Goal: Task Accomplishment & Management: Use online tool/utility

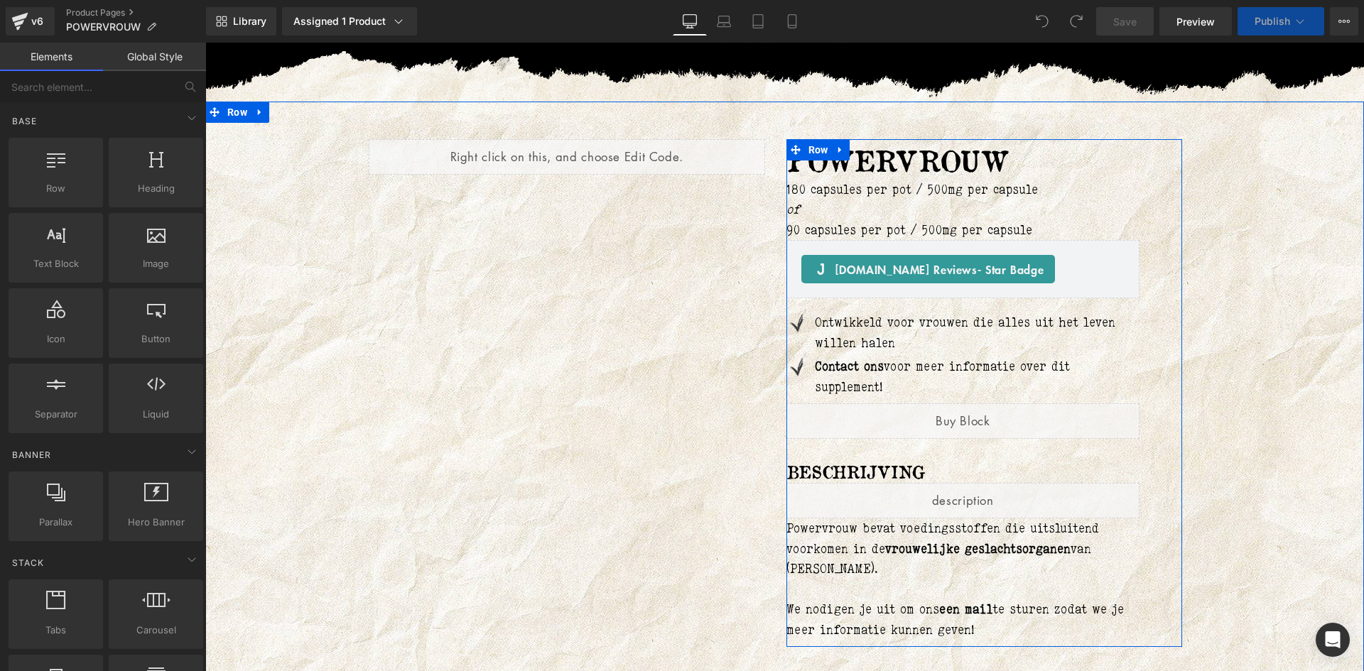
scroll to position [71, 0]
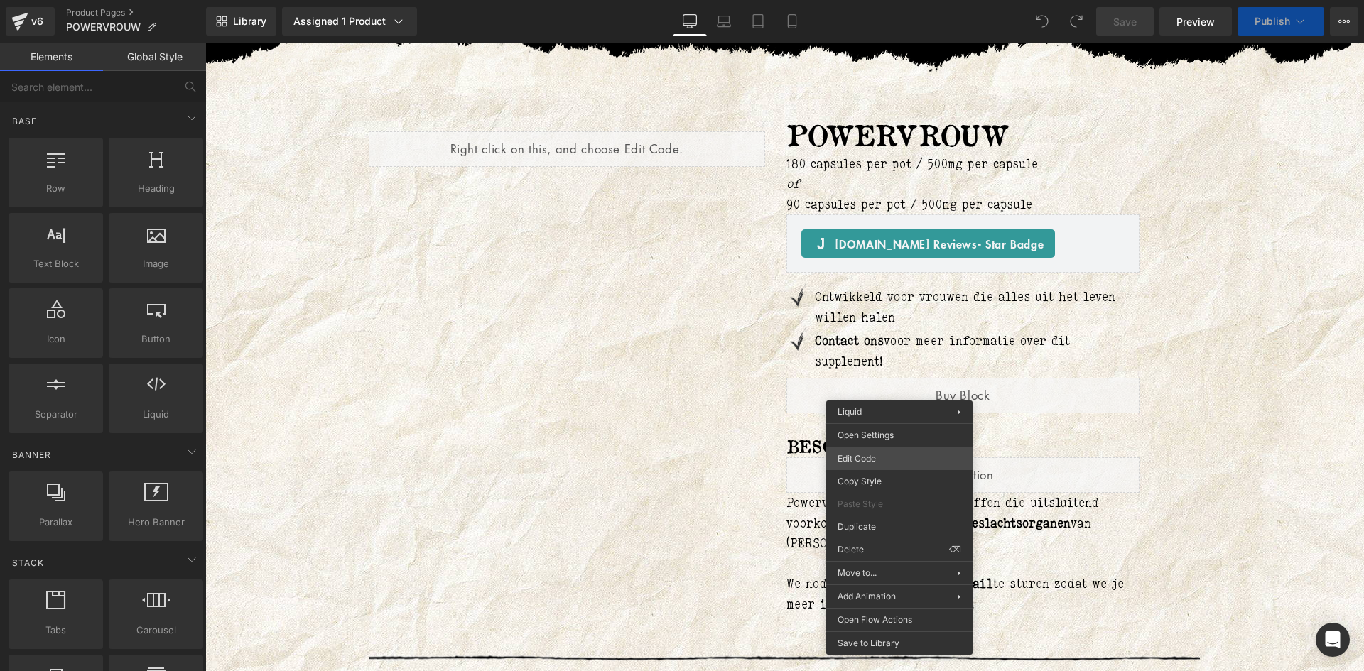
click at [885, 0] on div "You are previewing how the will restyle your page. You can not edit Elements in…" at bounding box center [682, 0] width 1364 height 0
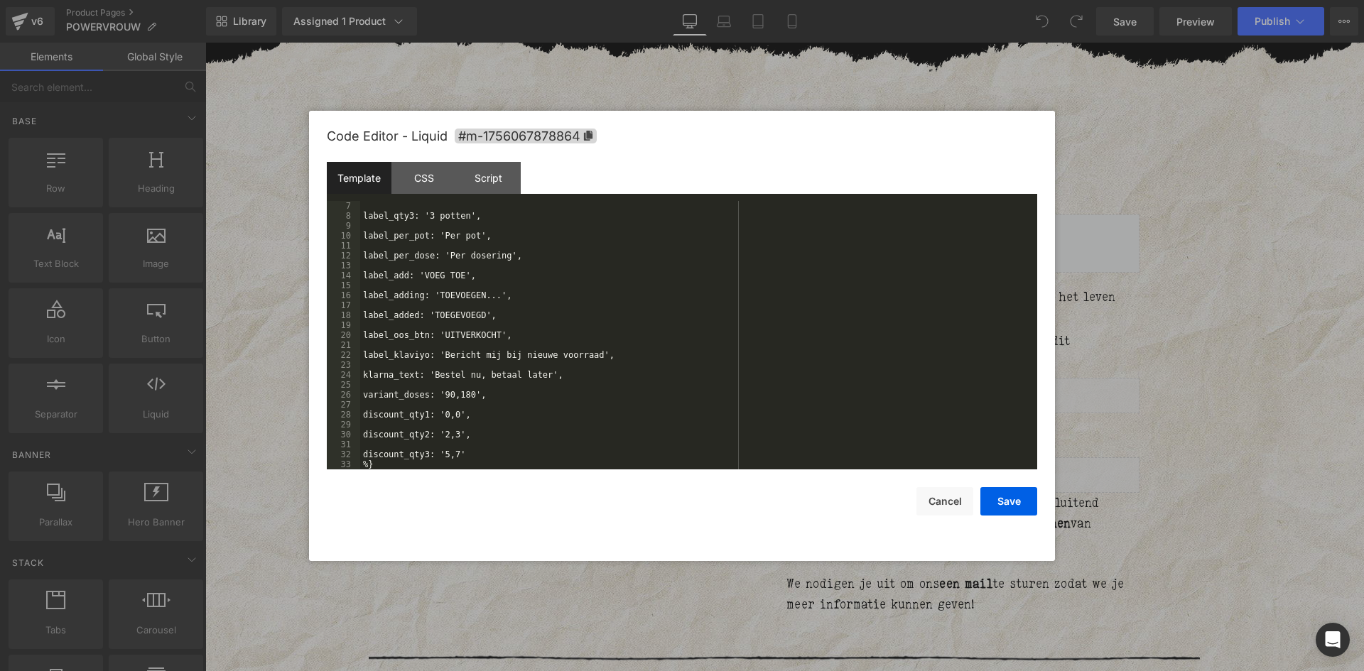
scroll to position [60, 0]
click at [507, 577] on div at bounding box center [682, 335] width 1364 height 671
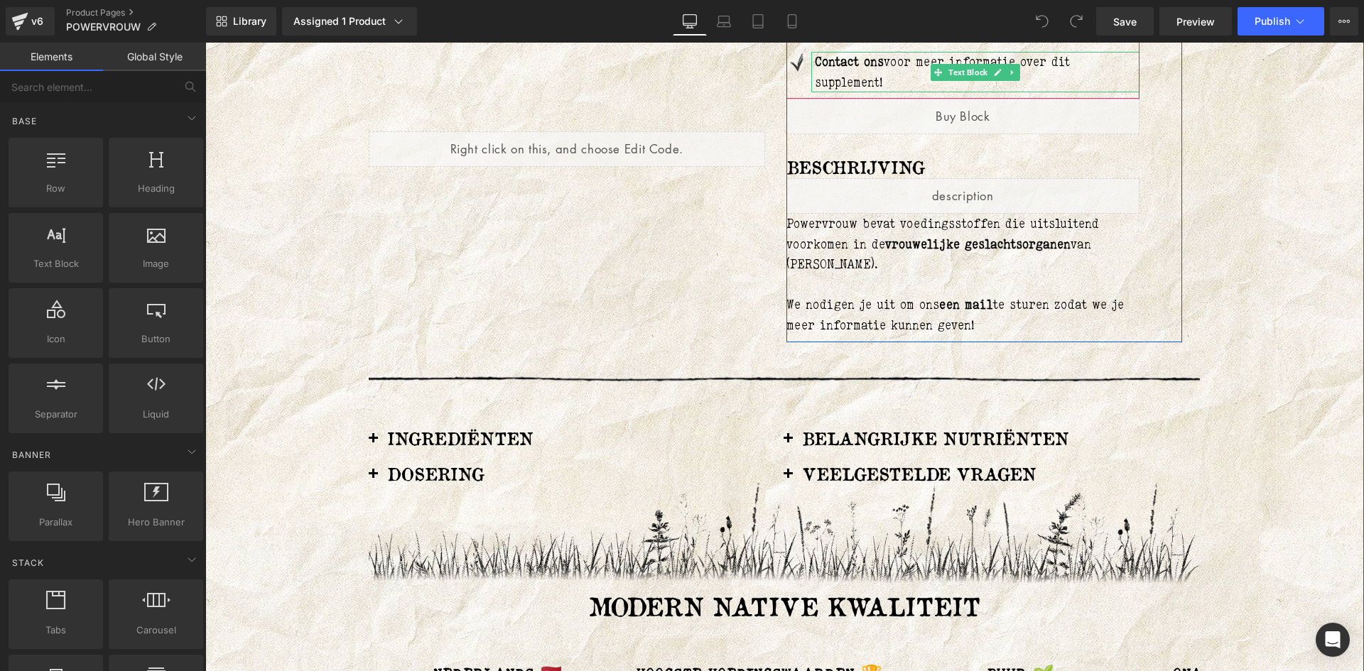
scroll to position [355, 0]
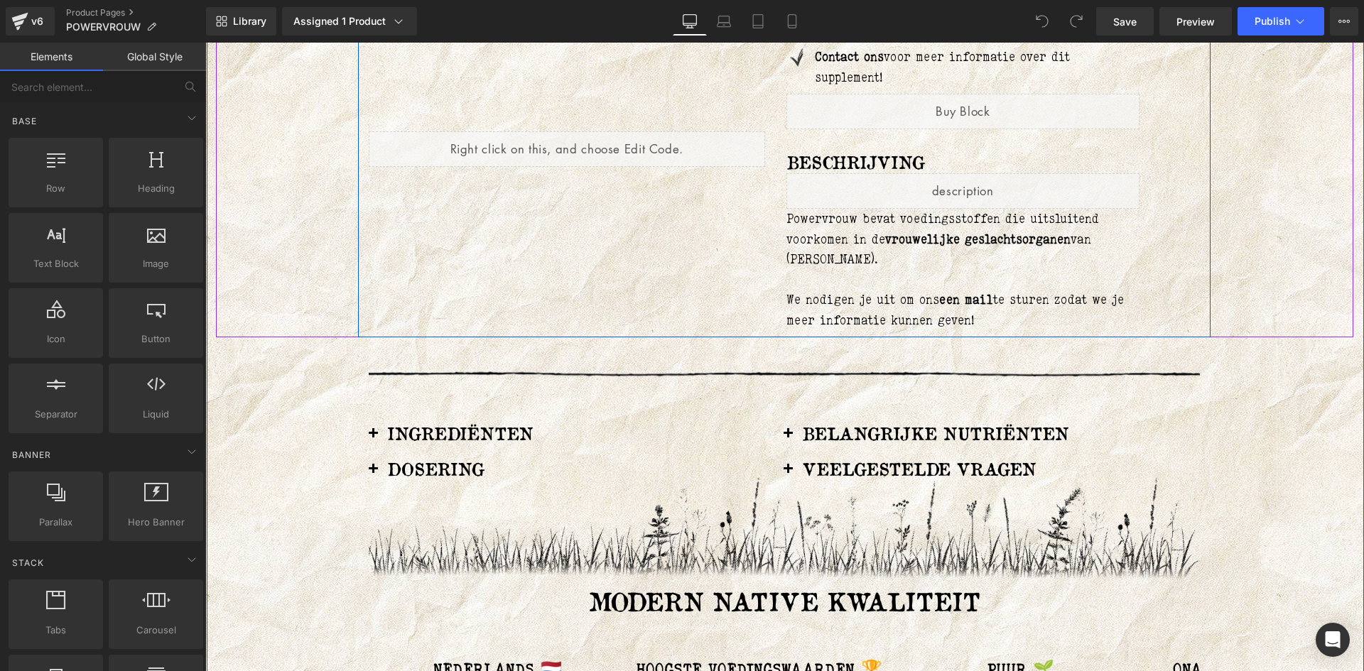
drag, startPoint x: 688, startPoint y: 262, endPoint x: 731, endPoint y: 229, distance: 54.2
click at [688, 262] on div "Liquid POWERVROUW (P) Title 180 capsules per pot / 500mg per capsule of 90 caps…" at bounding box center [784, 72] width 853 height 529
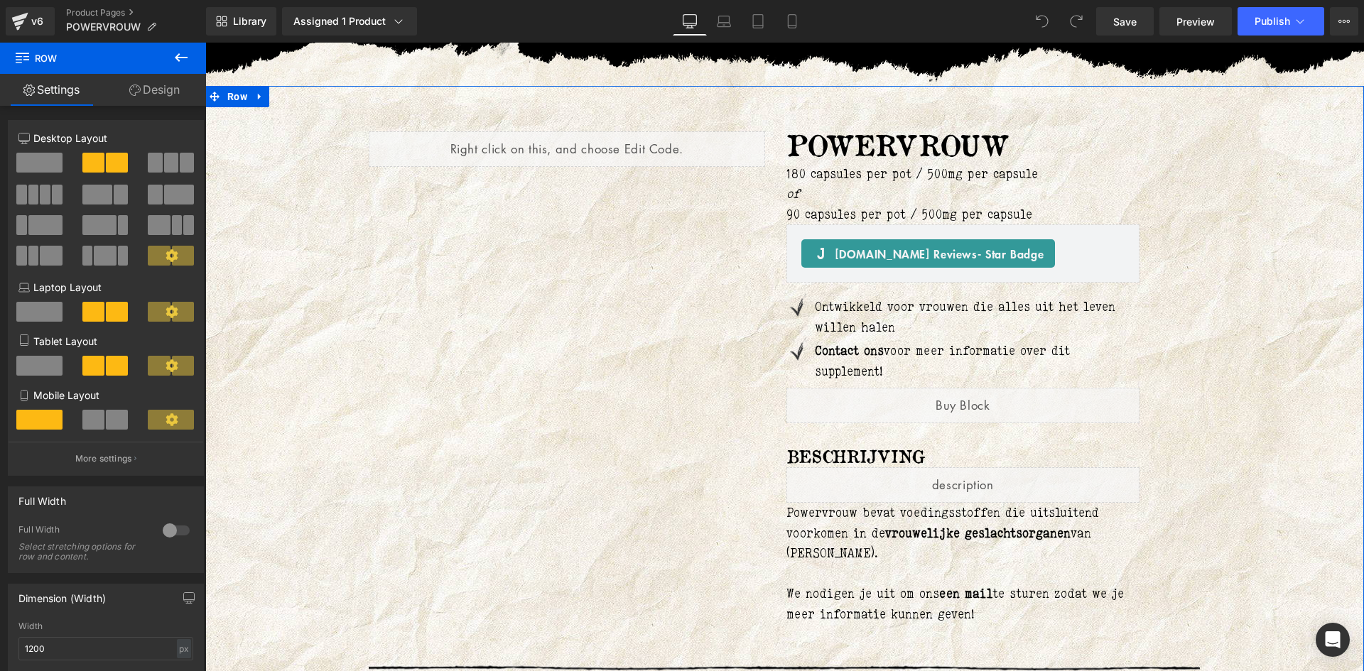
scroll to position [0, 0]
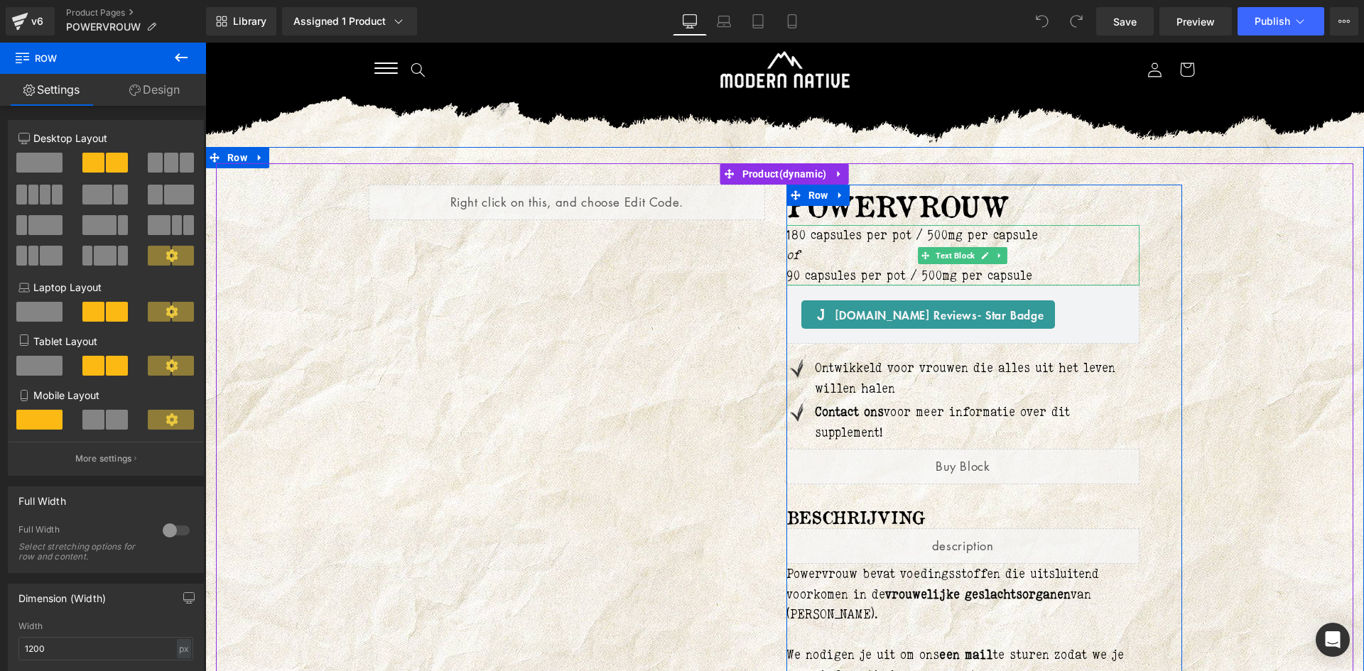
click at [851, 261] on p "of" at bounding box center [964, 255] width 354 height 21
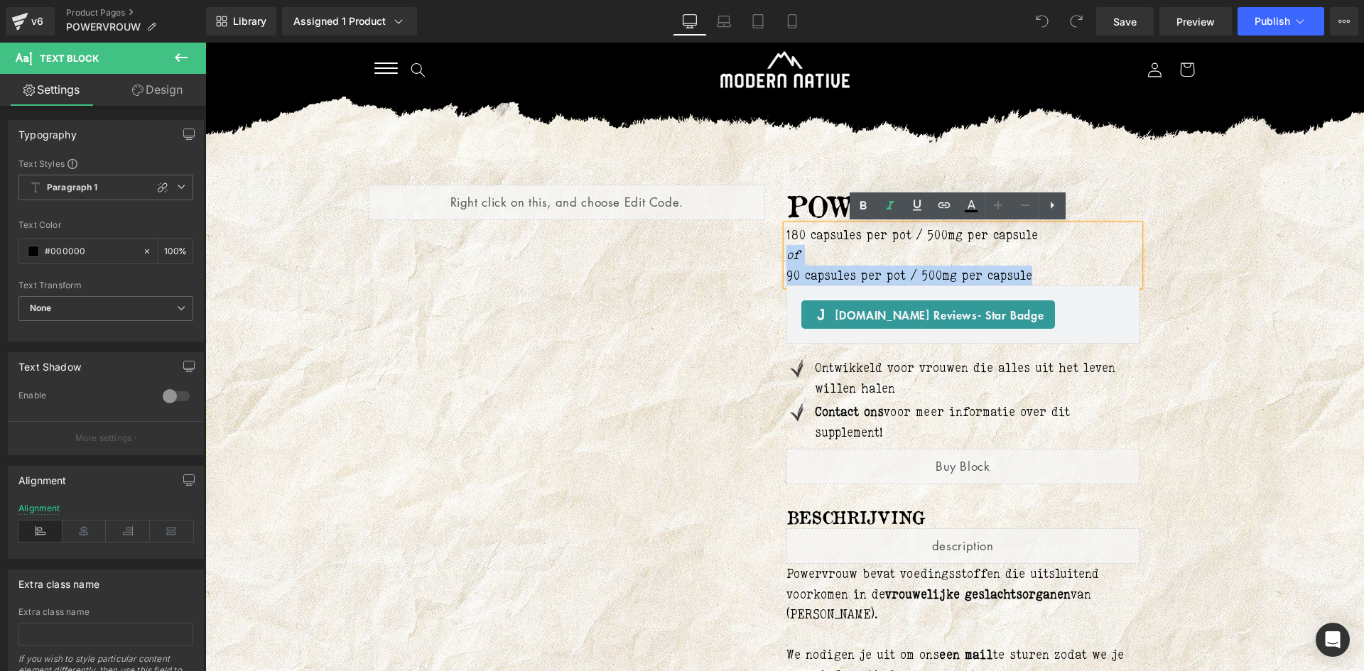
drag, startPoint x: 1039, startPoint y: 274, endPoint x: 781, endPoint y: 251, distance: 259.7
click at [787, 251] on div "180 capsules per pot / 500mg per capsule of 90 capsules per pot / 500mg per cap…" at bounding box center [964, 255] width 354 height 61
click at [833, 254] on p "of" at bounding box center [964, 255] width 354 height 21
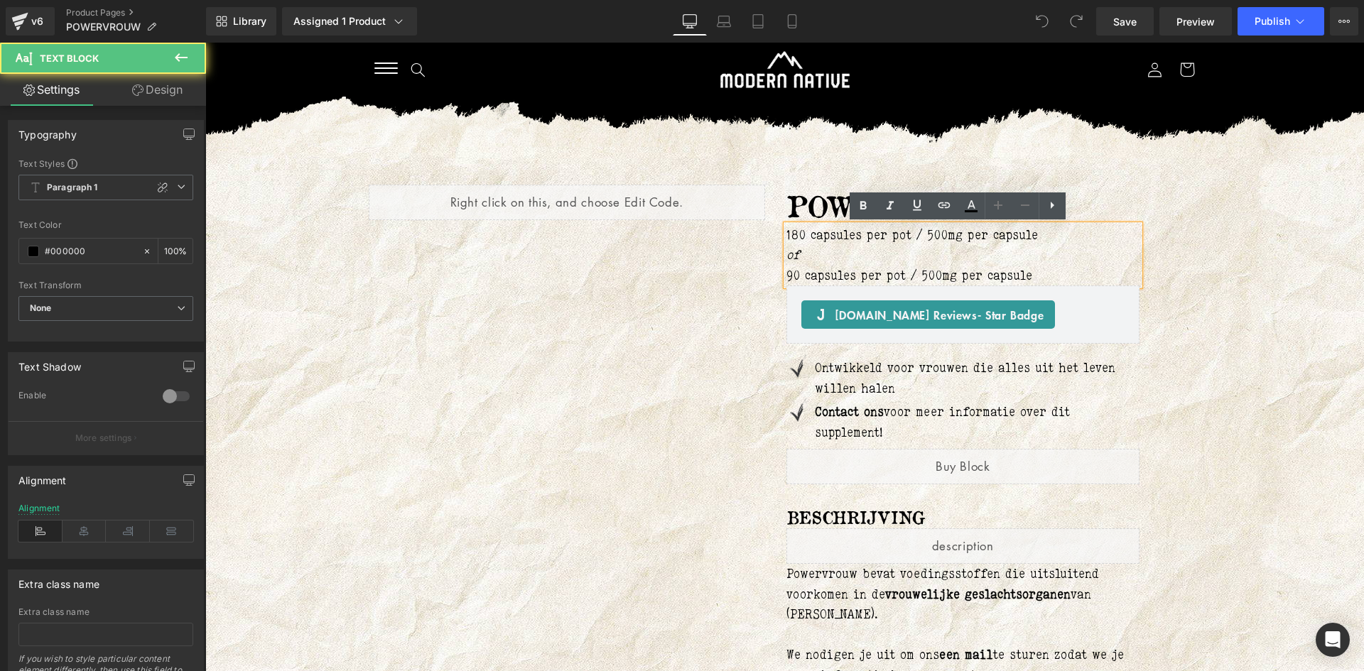
drag, startPoint x: 803, startPoint y: 228, endPoint x: 803, endPoint y: 239, distance: 11.4
click at [803, 229] on p "180 capsules per pot / 500mg per capsule" at bounding box center [964, 235] width 354 height 21
drag, startPoint x: 870, startPoint y: 263, endPoint x: 756, endPoint y: 257, distance: 113.8
click at [869, 263] on p "of" at bounding box center [964, 255] width 354 height 21
drag, startPoint x: 784, startPoint y: 255, endPoint x: 1061, endPoint y: 268, distance: 278.1
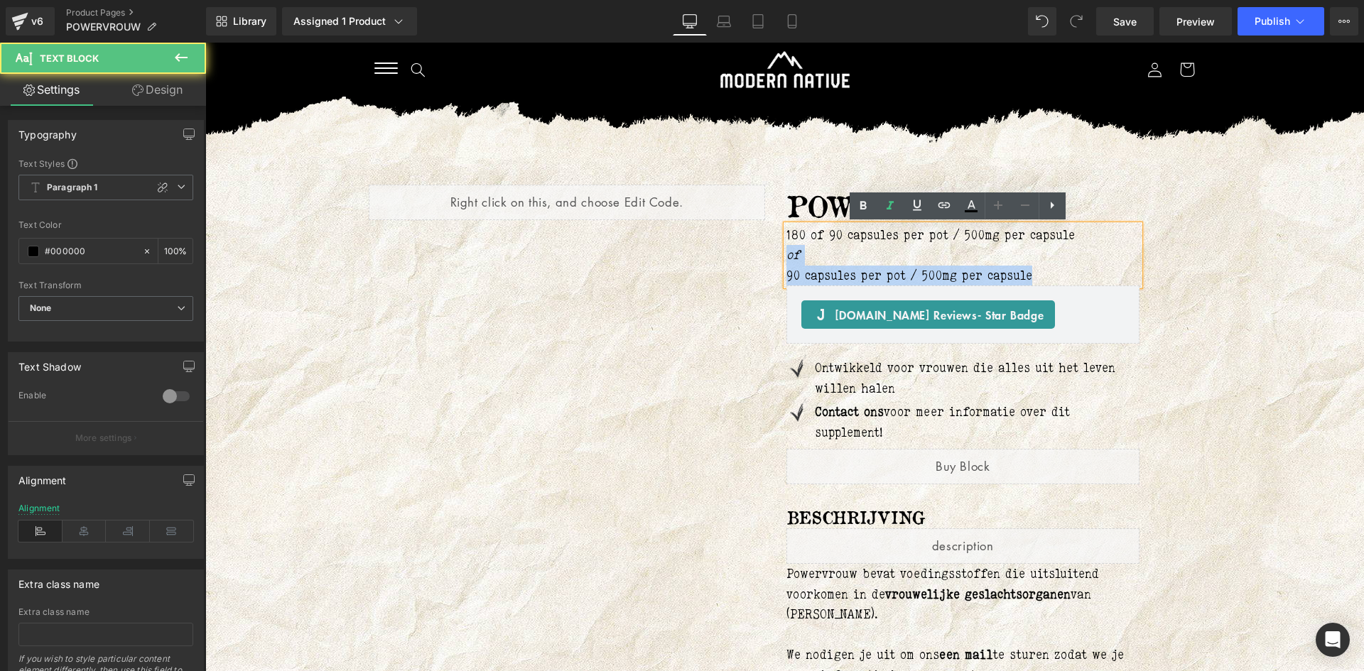
click at [1069, 274] on div "180 of 90 capsules per pot / 500mg per capsule of 90 capsules per pot / 500mg p…" at bounding box center [964, 255] width 354 height 61
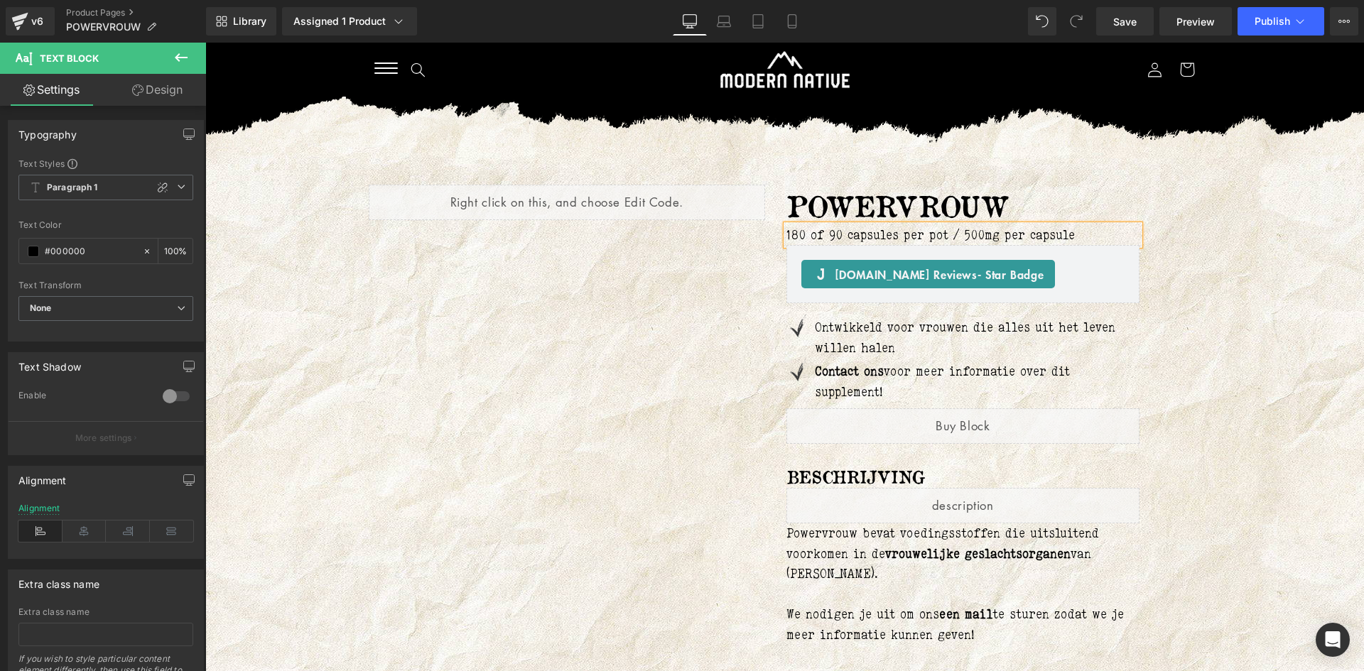
click at [1221, 249] on div "Liquid POWERVROUW (P) Title 180 of 90 capsules per pot / 500mg per capsule Text…" at bounding box center [785, 407] width 1138 height 489
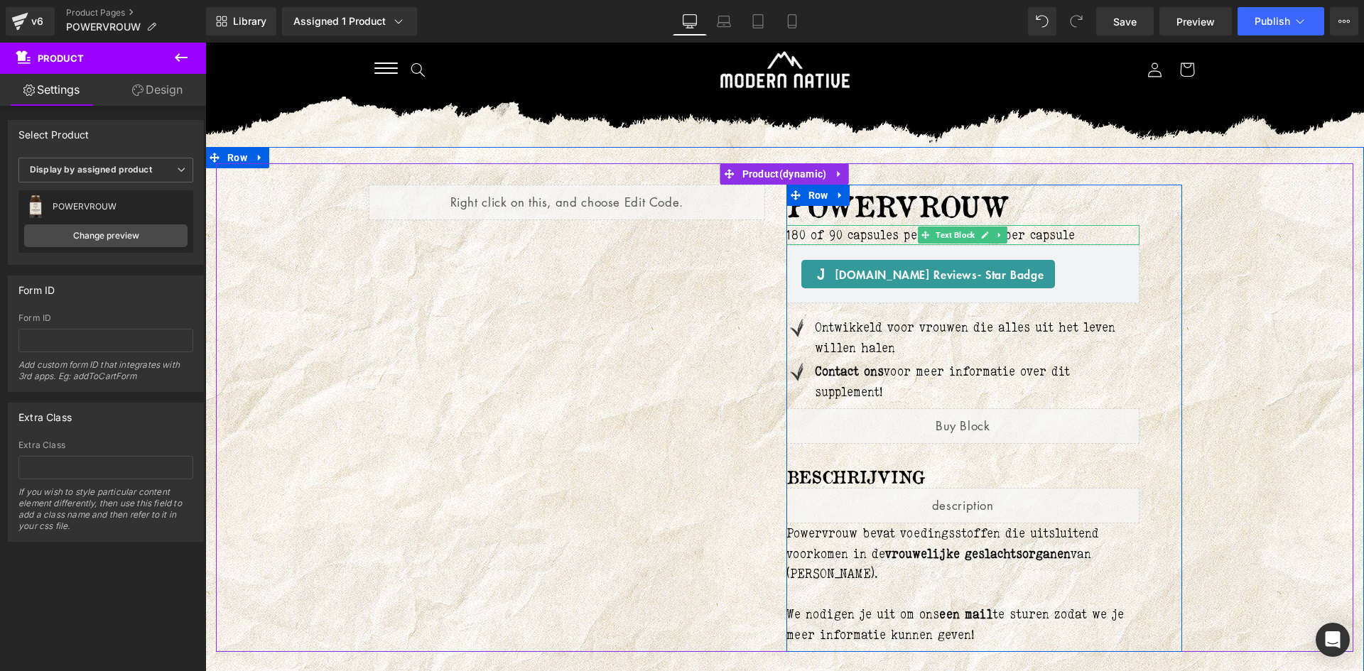
click at [817, 234] on p "180 of 90 capsules per pot / 500mg per capsule" at bounding box center [964, 235] width 354 height 21
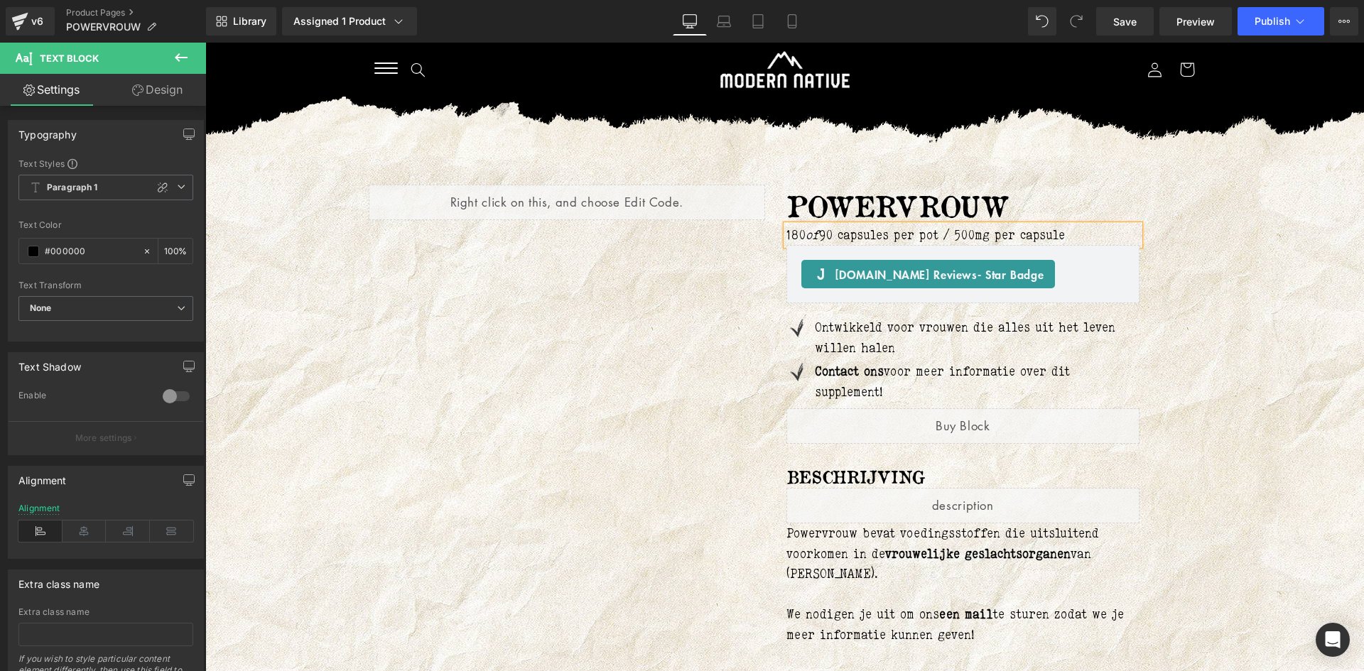
drag, startPoint x: 1250, startPoint y: 279, endPoint x: 1233, endPoint y: 278, distance: 17.1
click at [1250, 279] on div "Liquid POWERVROUW (P) Title 180 of 90 capsules per pot / 500mg per capsule Text…" at bounding box center [785, 407] width 1138 height 489
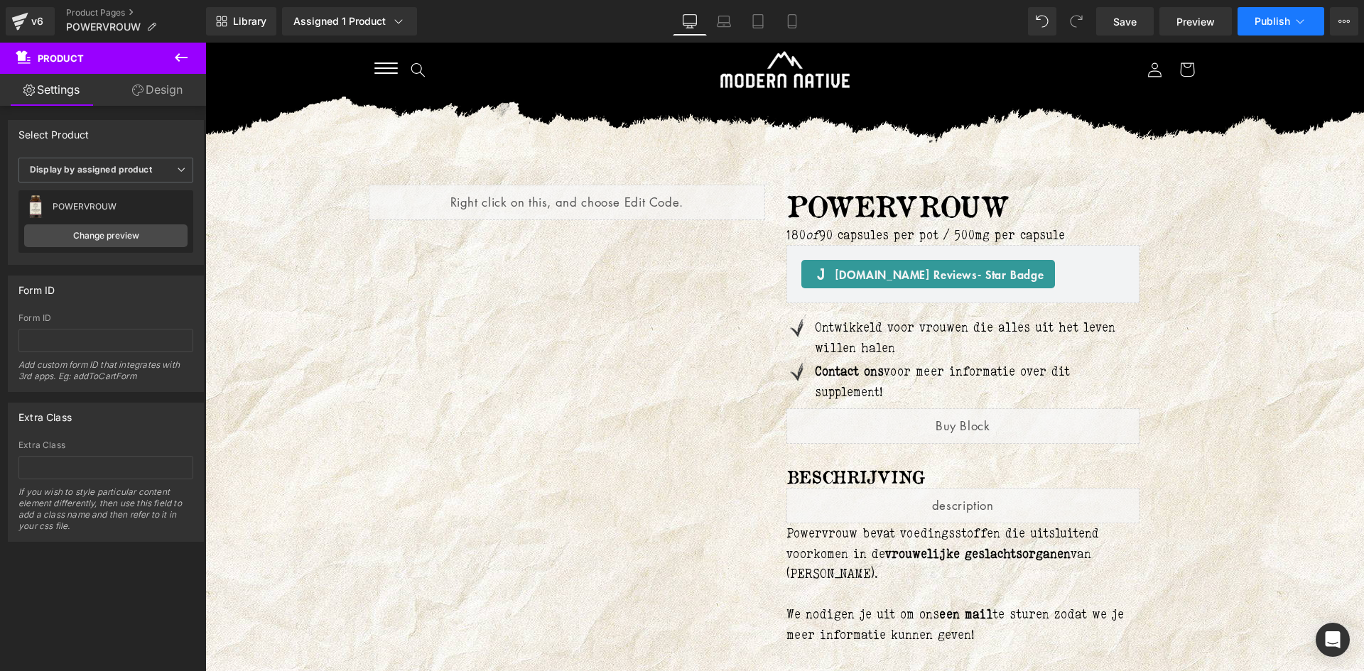
click at [1278, 16] on span "Publish" at bounding box center [1273, 21] width 36 height 11
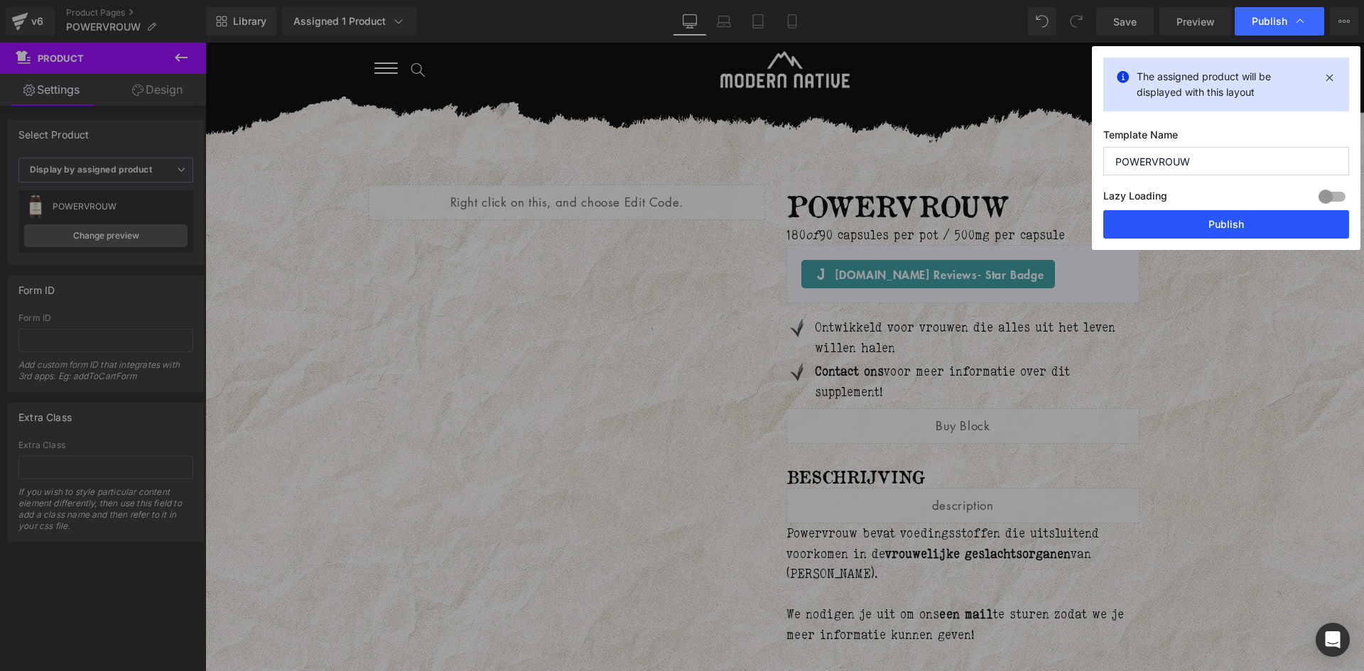
drag, startPoint x: 1214, startPoint y: 220, endPoint x: 976, endPoint y: 146, distance: 250.1
click at [0, 0] on button "Publish" at bounding box center [0, 0] width 0 height 0
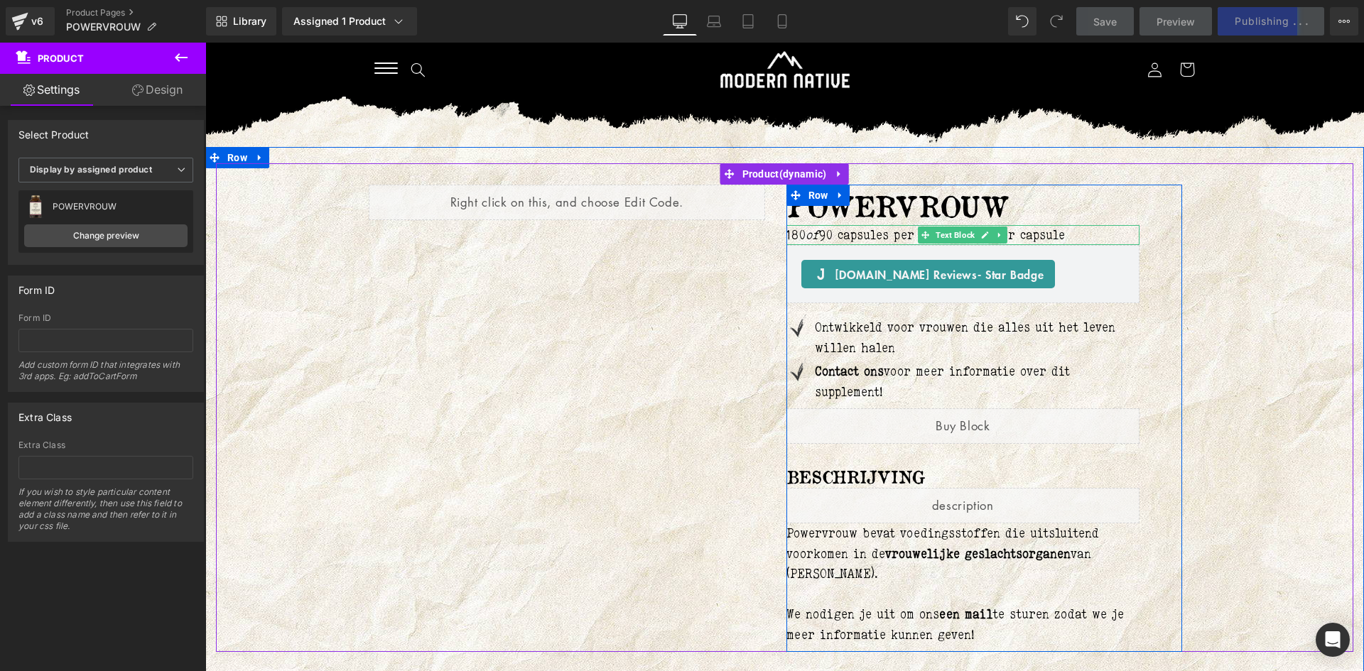
click at [817, 229] on p "180 of 90 capsules per pot / 500mg per capsule" at bounding box center [964, 235] width 354 height 21
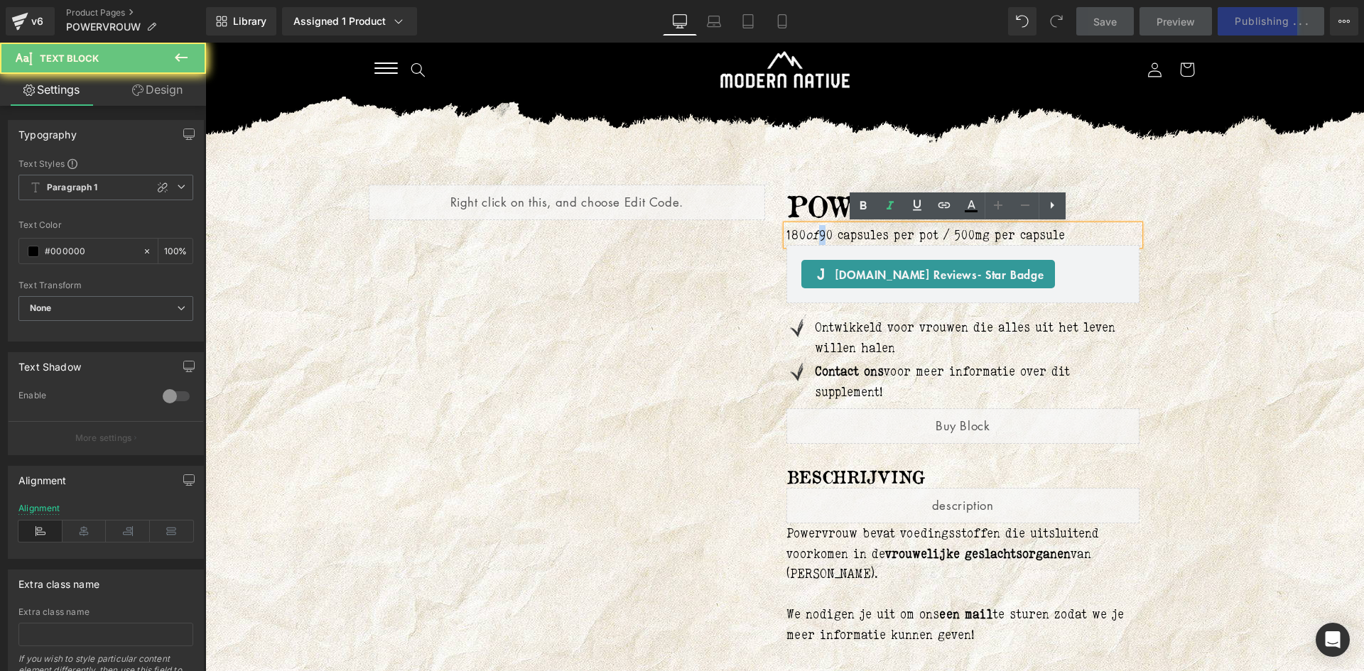
click at [817, 229] on p "180 of 90 capsules per pot / 500mg per capsule" at bounding box center [964, 235] width 354 height 21
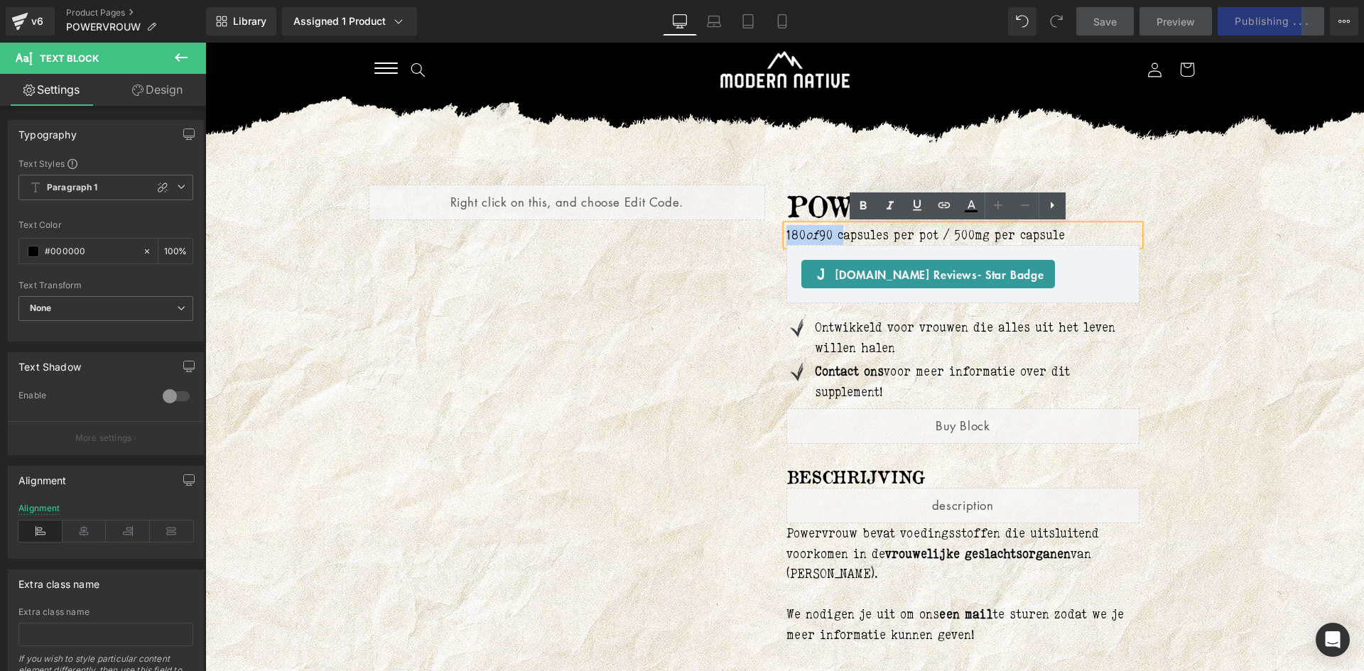
drag, startPoint x: 841, startPoint y: 236, endPoint x: 768, endPoint y: 234, distance: 72.5
click at [768, 234] on div "Liquid POWERVROUW (P) Title 180 of 90 capsules per pot / 500mg per capsule Text…" at bounding box center [784, 407] width 853 height 489
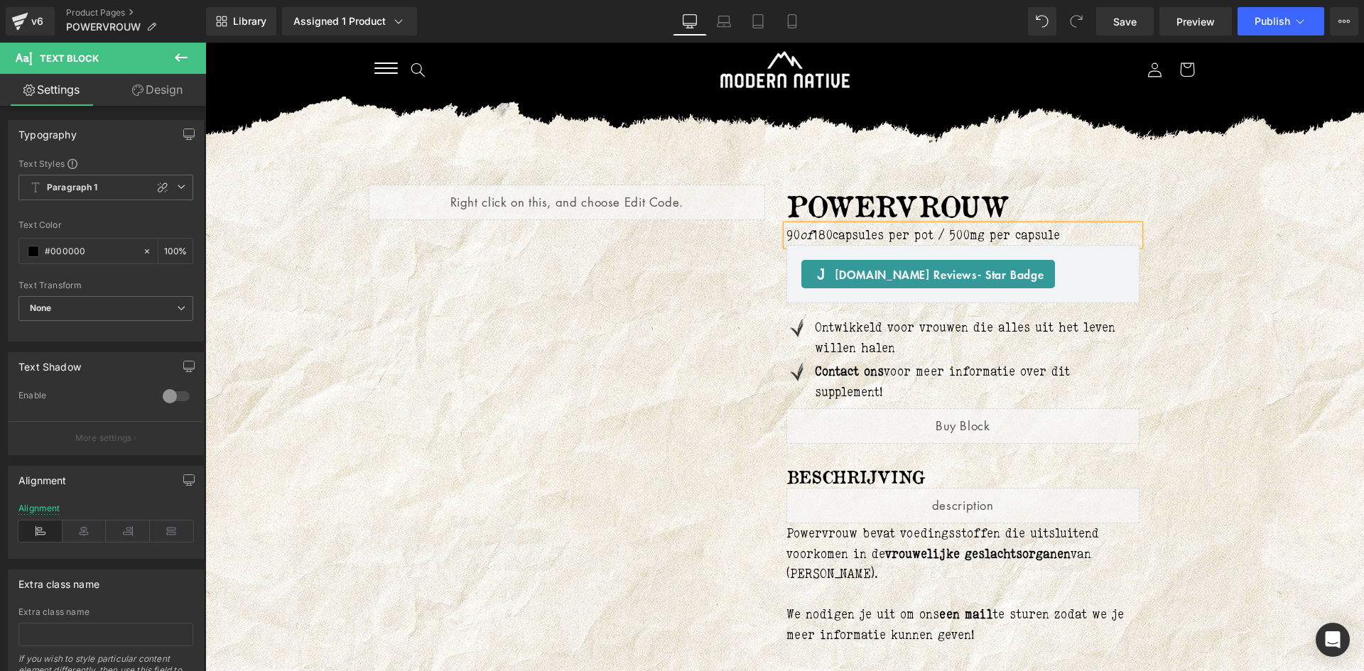
click at [1189, 234] on div "Liquid POWERVROUW (P) Title 90 of 180 capsules per pot / 500mg per capsule Text…" at bounding box center [784, 407] width 853 height 489
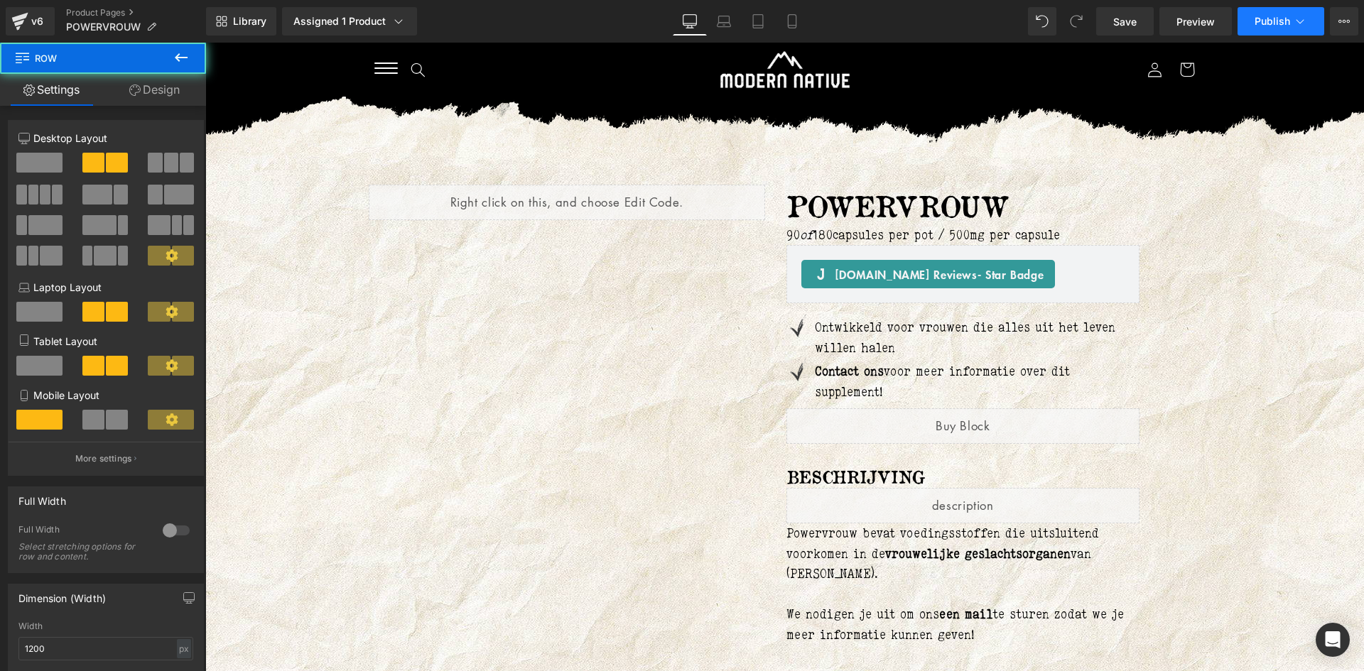
click at [1301, 23] on icon at bounding box center [1301, 21] width 8 height 4
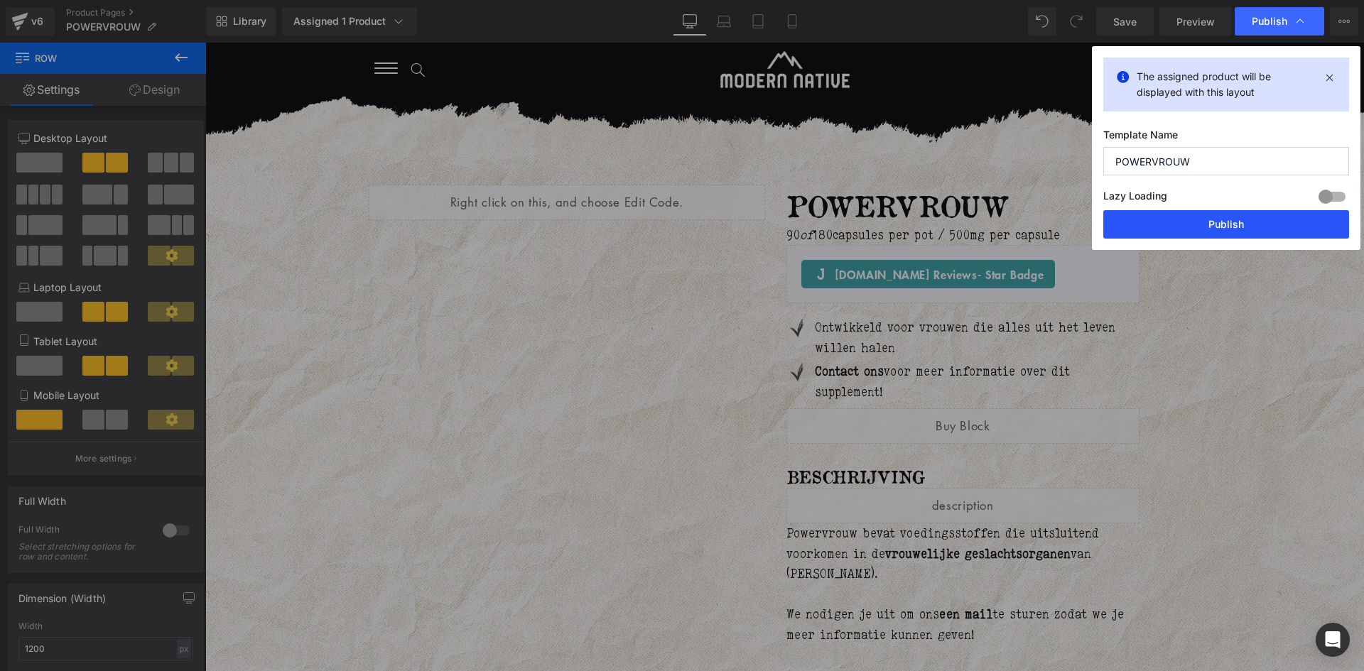
click at [1242, 220] on button "Publish" at bounding box center [1226, 224] width 246 height 28
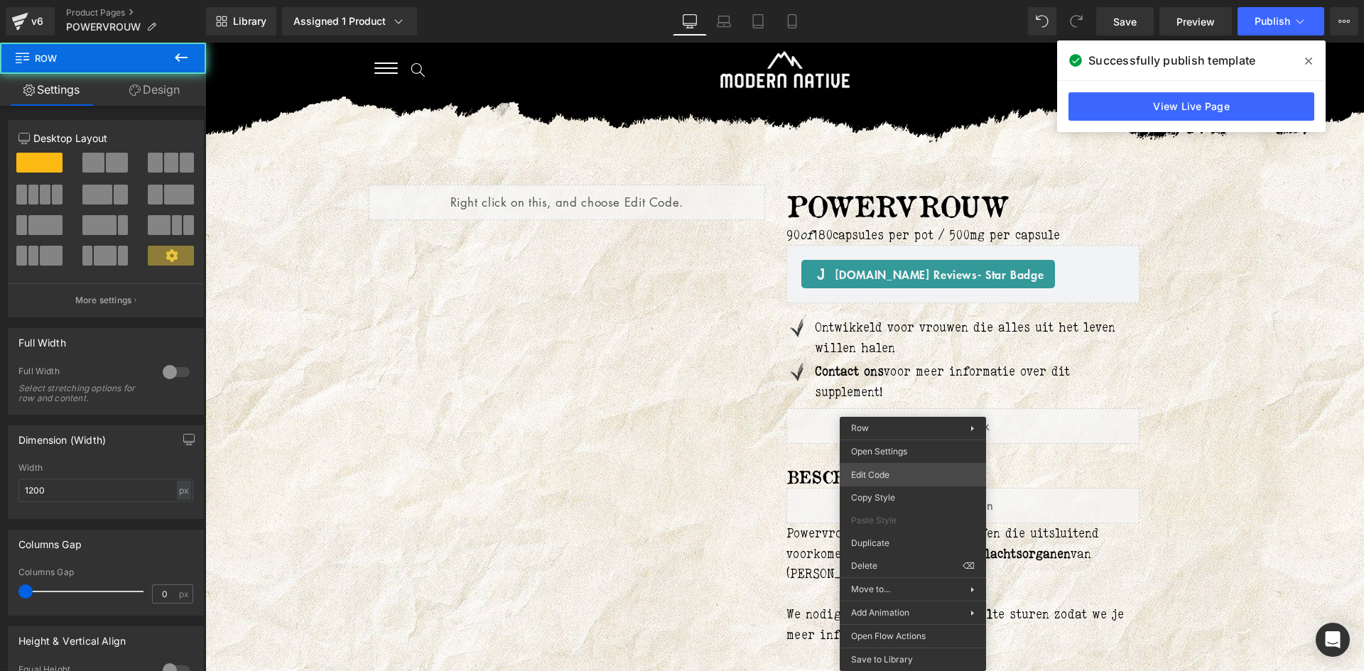
click at [866, 0] on div "You are previewing how the will restyle your page. You can not edit Elements in…" at bounding box center [682, 0] width 1364 height 0
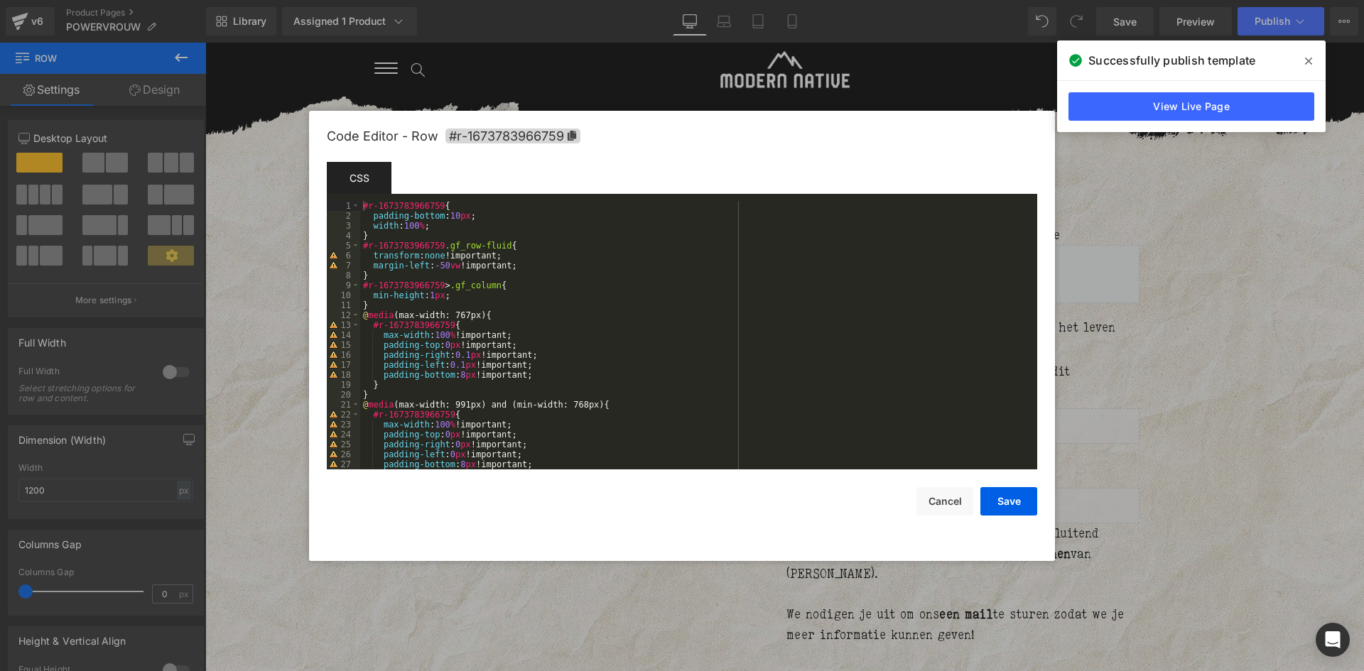
drag, startPoint x: 1280, startPoint y: 412, endPoint x: 909, endPoint y: 399, distance: 371.1
click at [1280, 412] on div at bounding box center [682, 335] width 1364 height 671
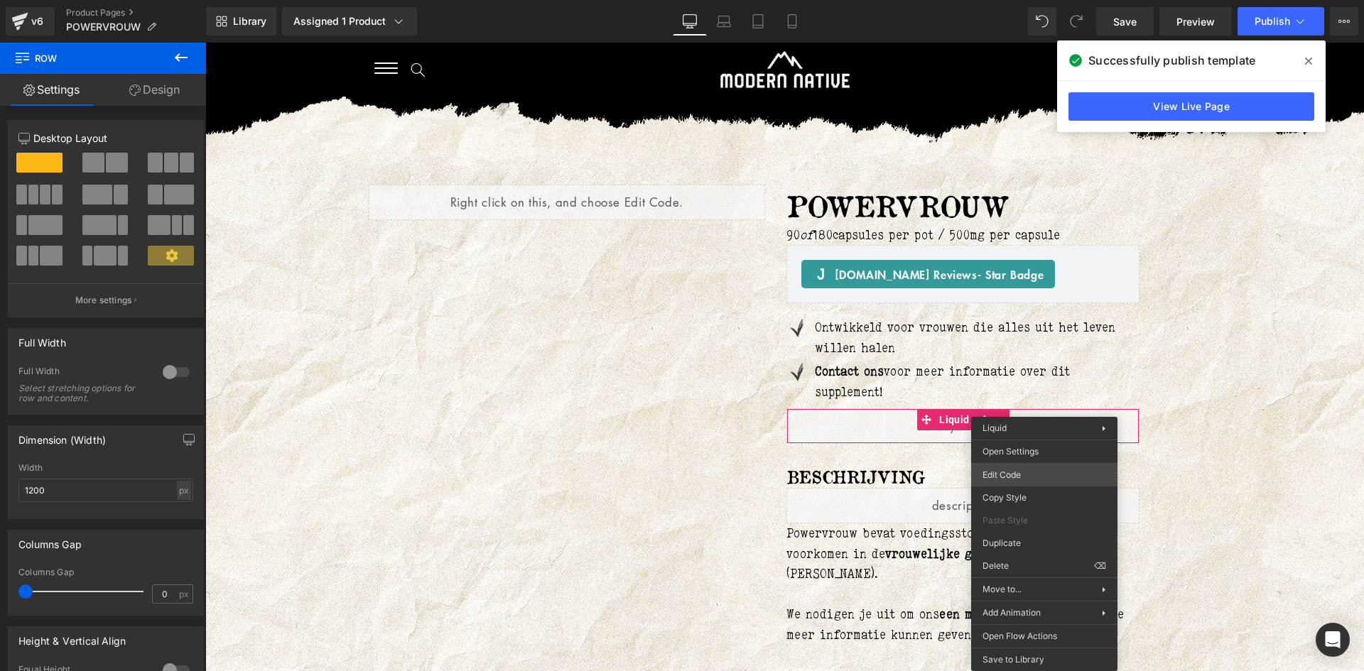
click at [1031, 0] on div "You are previewing how the will restyle your page. You can not edit Elements in…" at bounding box center [682, 0] width 1364 height 0
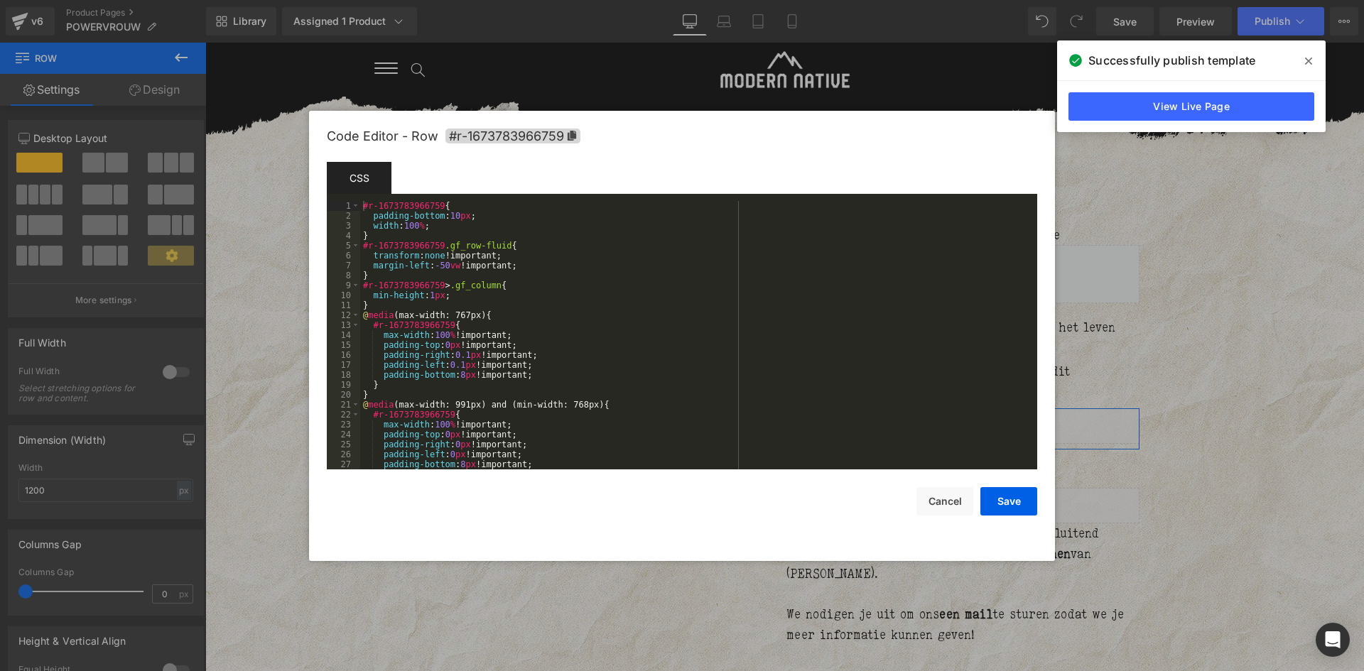
drag, startPoint x: 821, startPoint y: 477, endPoint x: 831, endPoint y: 482, distance: 10.5
click at [822, 0] on div "You are previewing how the will restyle your page. You can not edit Elements in…" at bounding box center [682, 0] width 1364 height 0
click at [0, 0] on div at bounding box center [0, 0] width 0 height 0
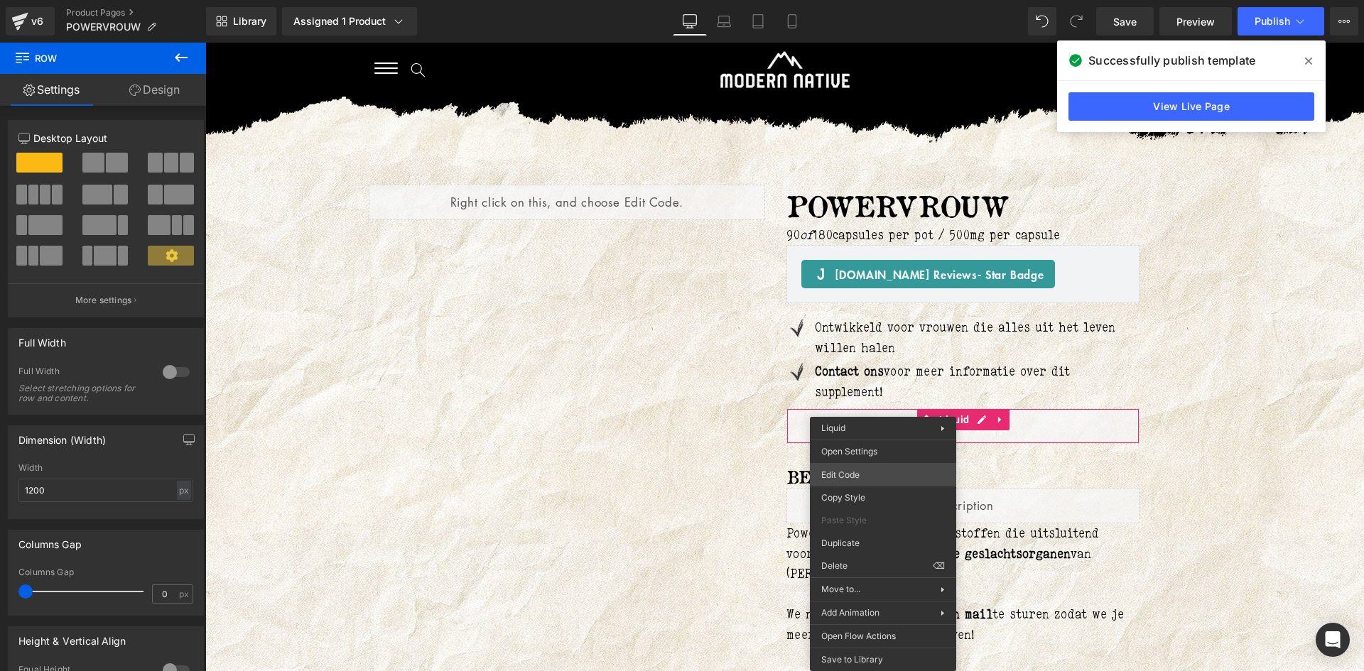
click at [868, 0] on div "You are previewing how the will restyle your page. You can not edit Elements in…" at bounding box center [682, 0] width 1364 height 0
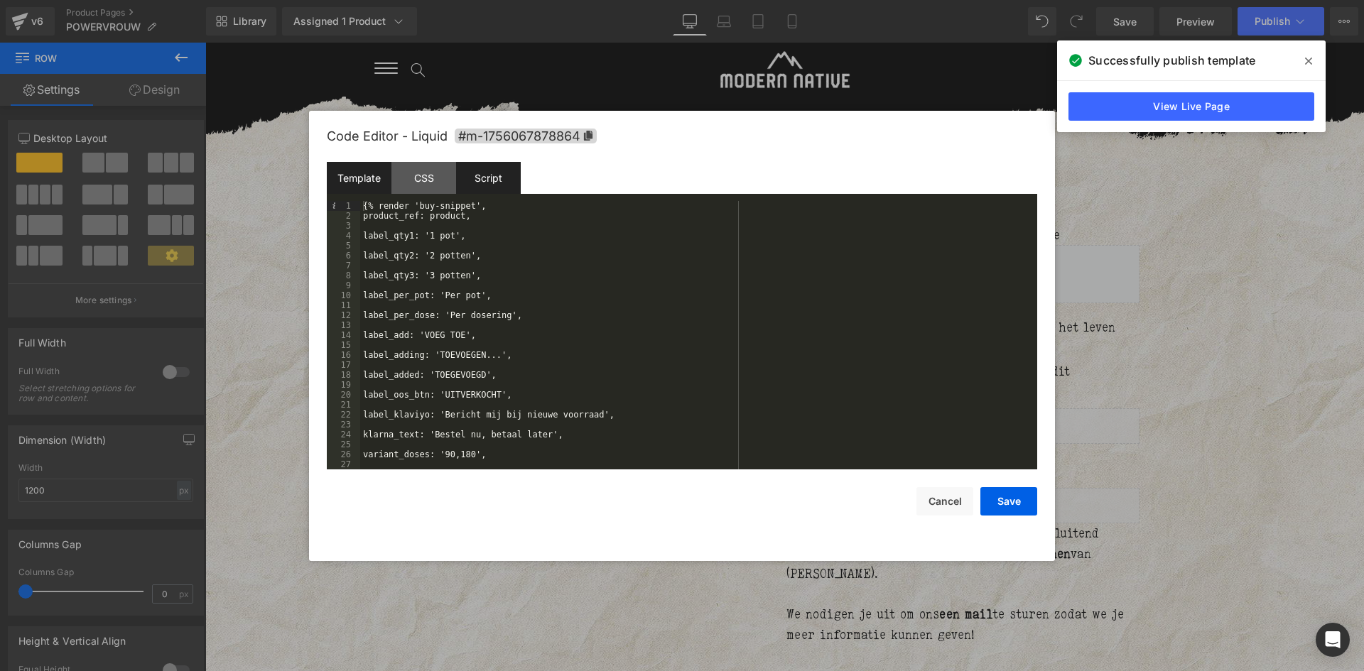
click at [484, 175] on div "Script" at bounding box center [488, 178] width 65 height 32
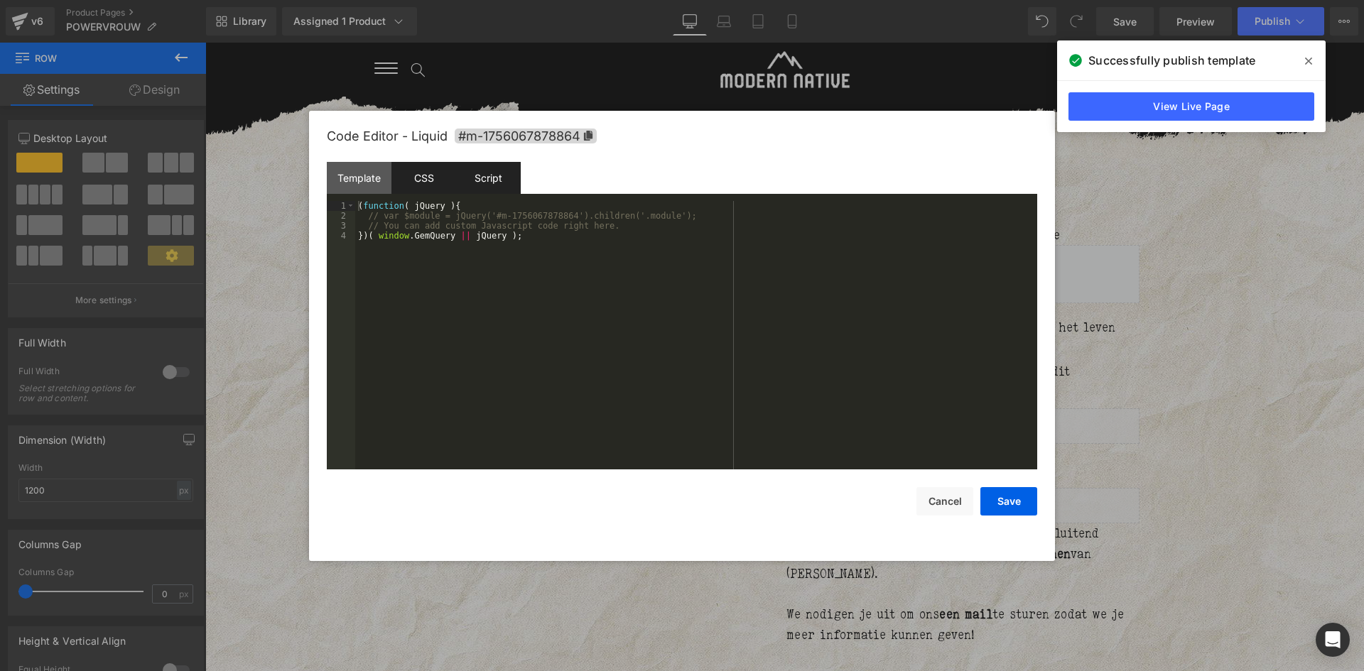
click at [420, 171] on div "CSS" at bounding box center [423, 178] width 65 height 32
click at [359, 180] on div "Template" at bounding box center [359, 178] width 65 height 32
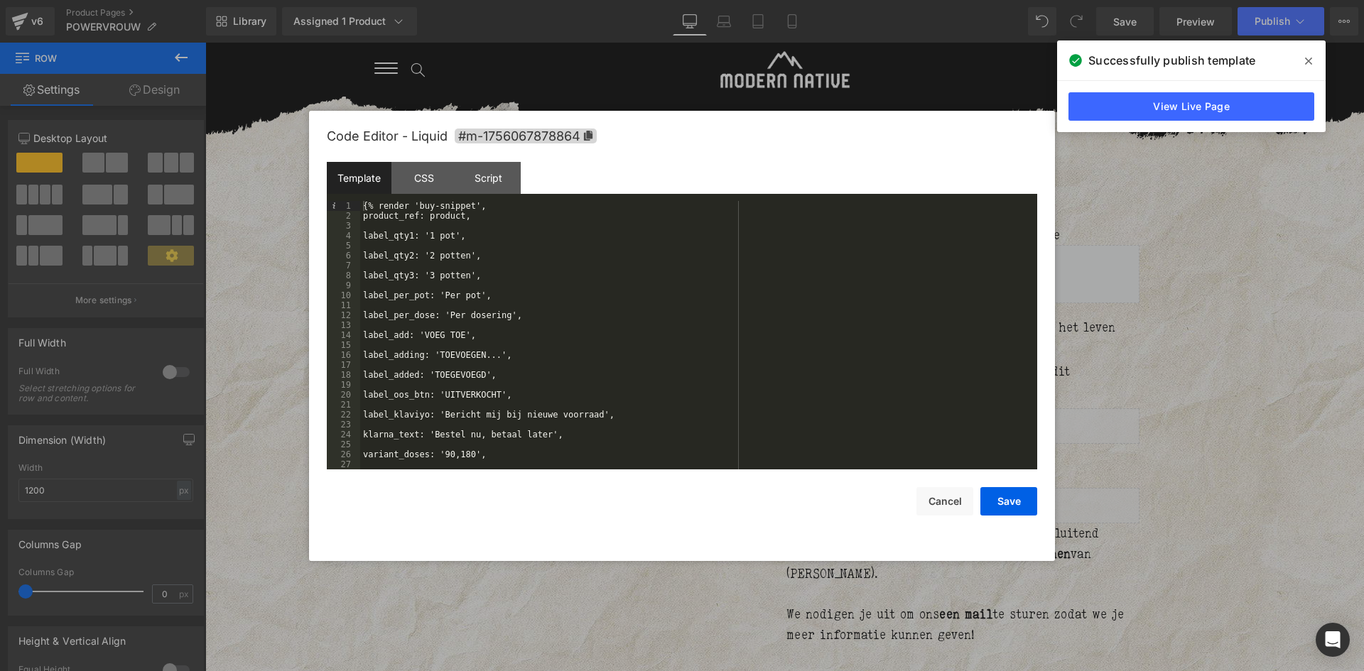
scroll to position [60, 0]
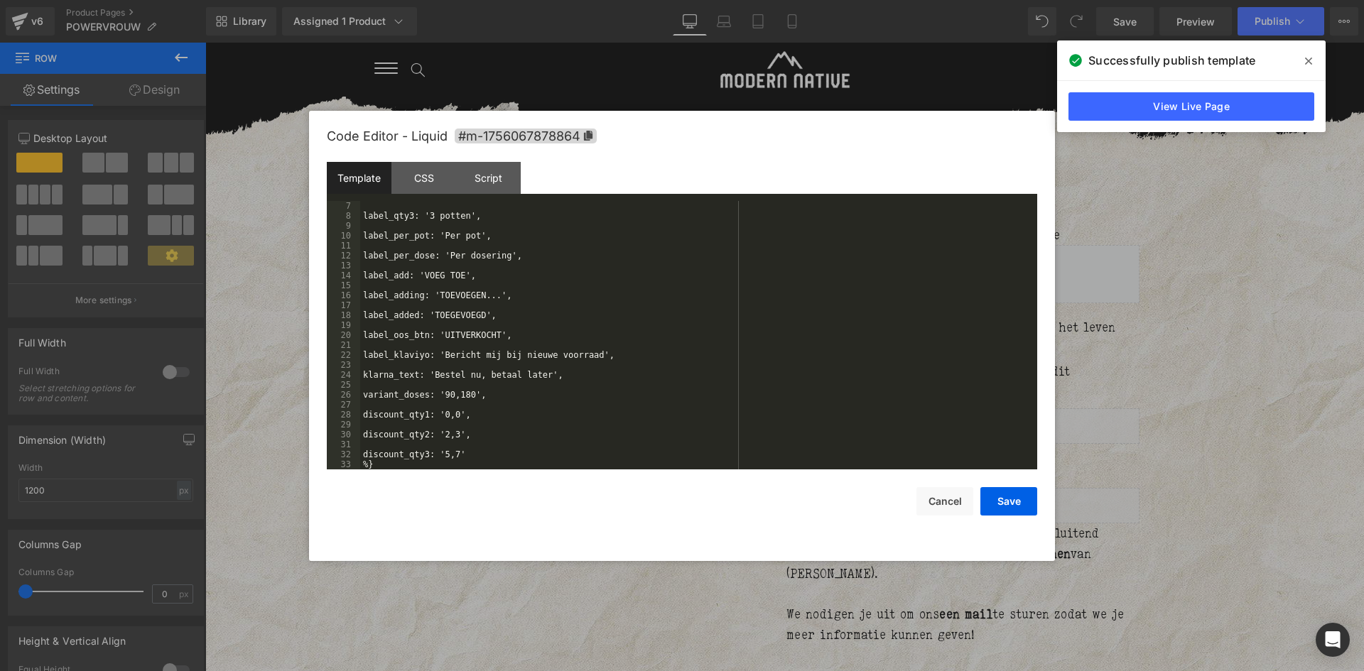
click at [1143, 389] on div at bounding box center [682, 335] width 1364 height 671
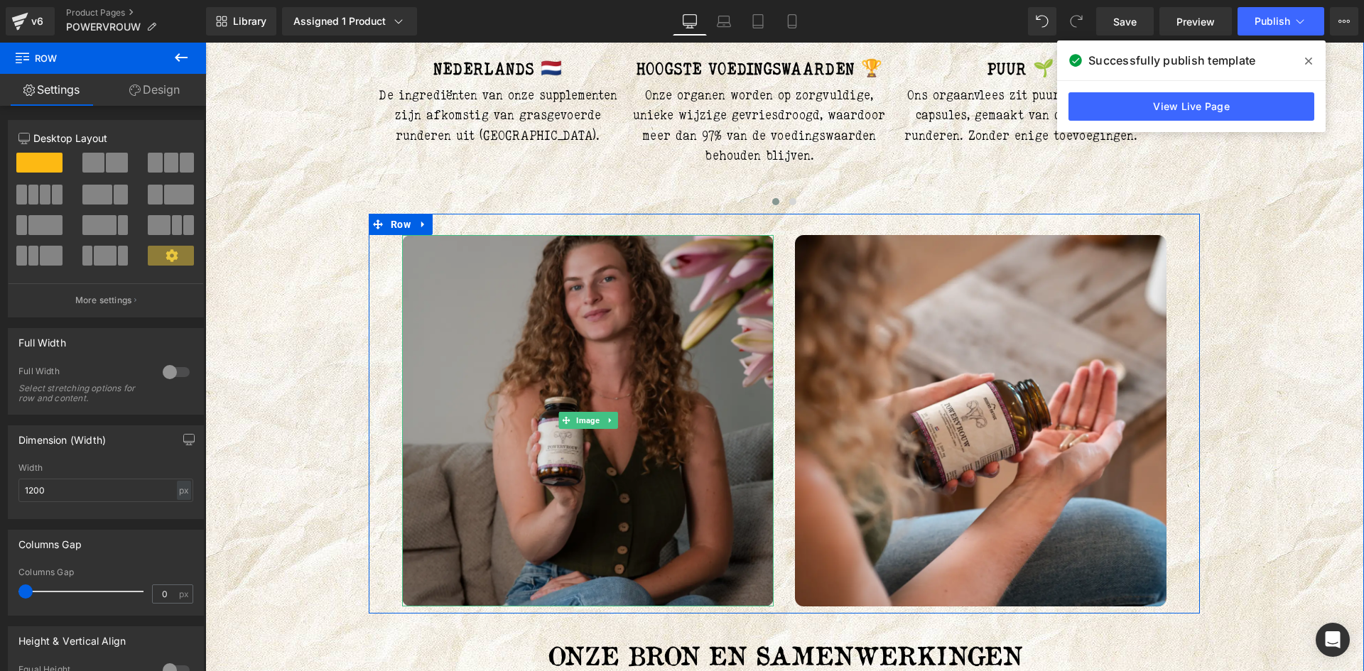
scroll to position [924, 0]
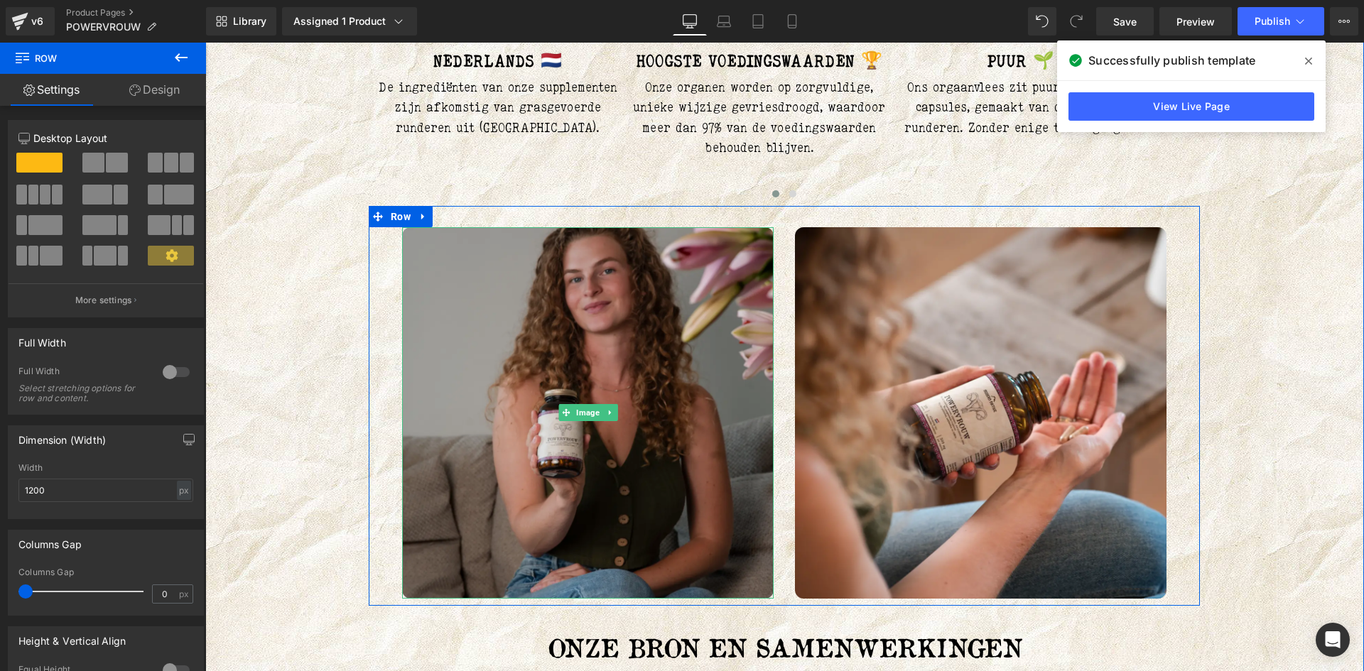
click at [469, 328] on img at bounding box center [588, 413] width 372 height 372
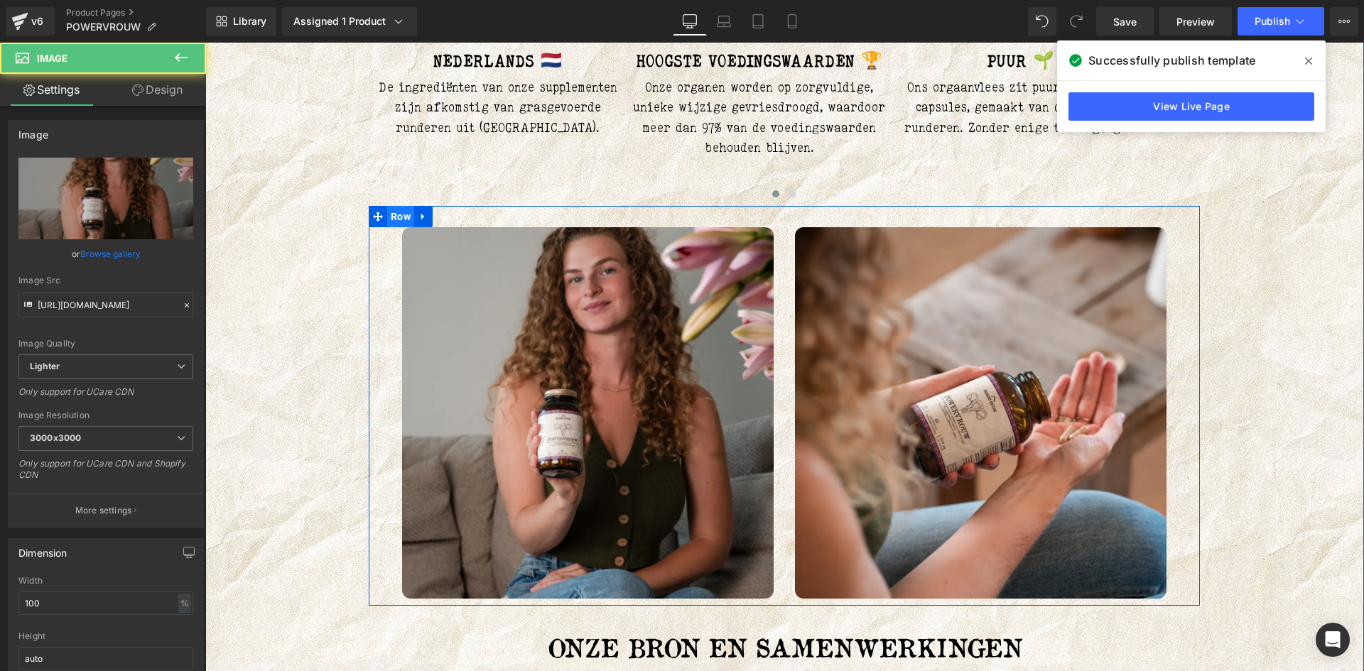
click at [406, 214] on span "Row" at bounding box center [400, 216] width 27 height 21
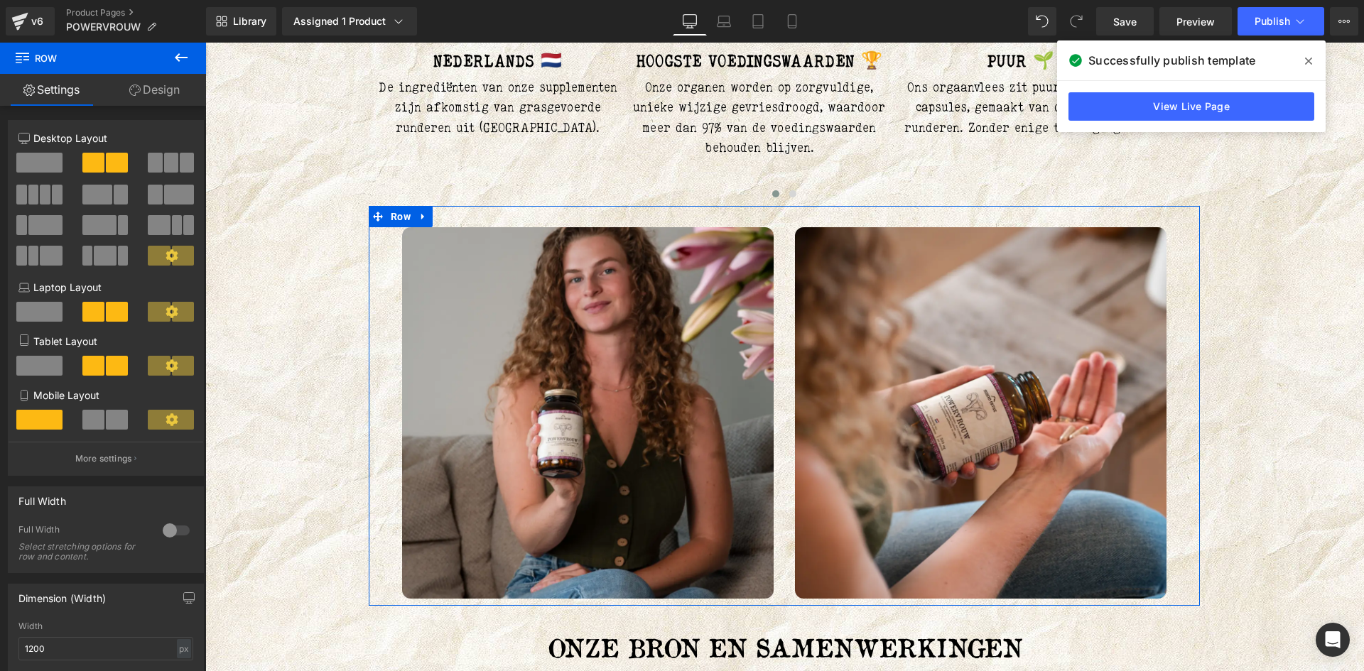
click at [157, 84] on link "Design" at bounding box center [154, 90] width 103 height 32
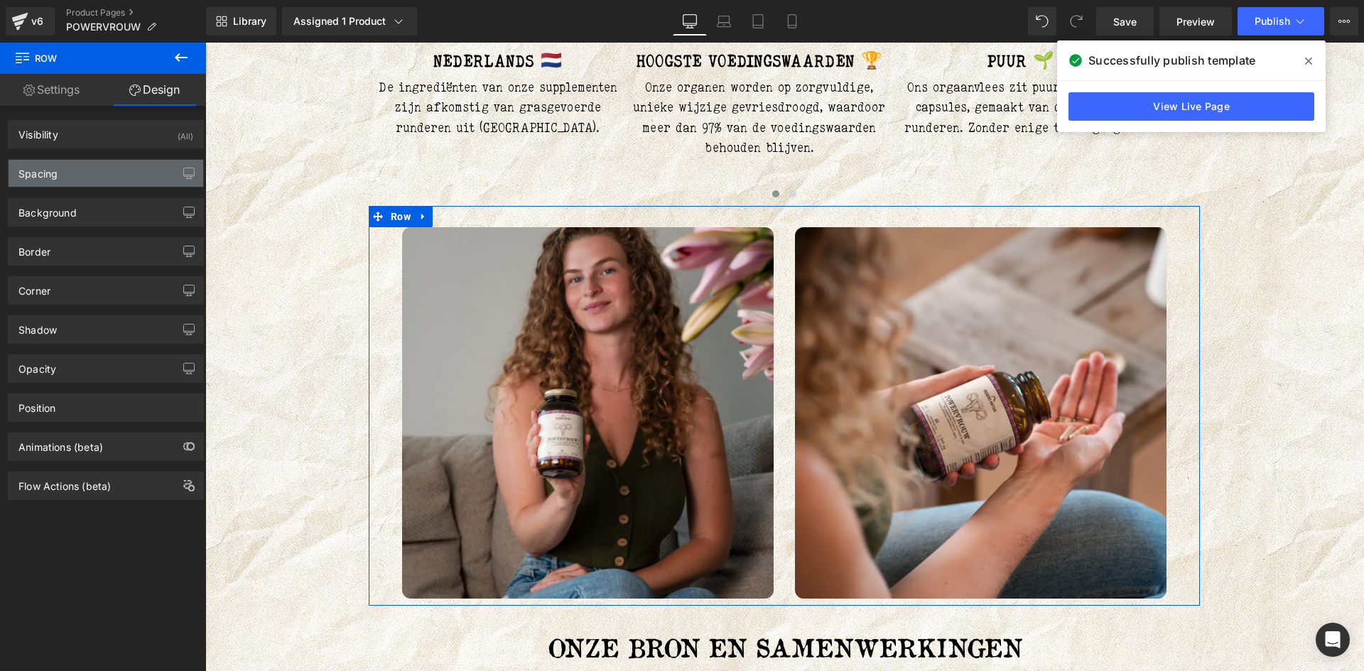
click at [112, 175] on div "Spacing" at bounding box center [106, 173] width 195 height 27
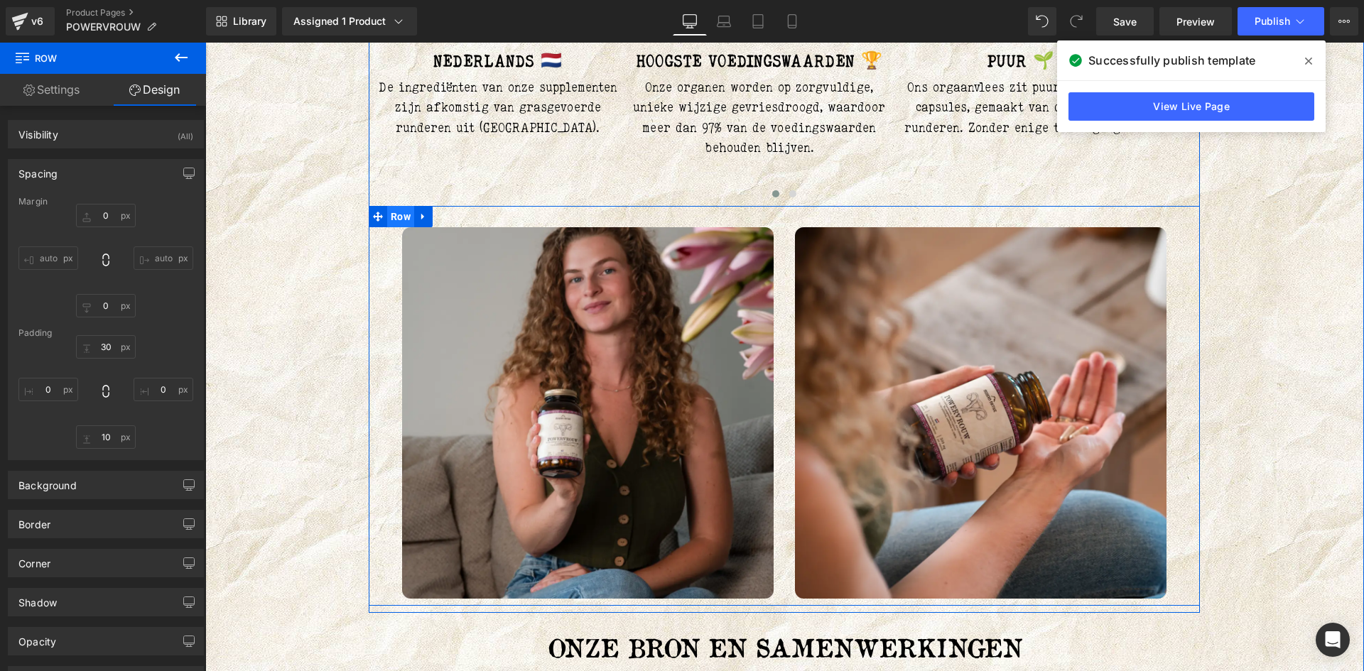
click at [396, 216] on span "Row" at bounding box center [400, 216] width 27 height 21
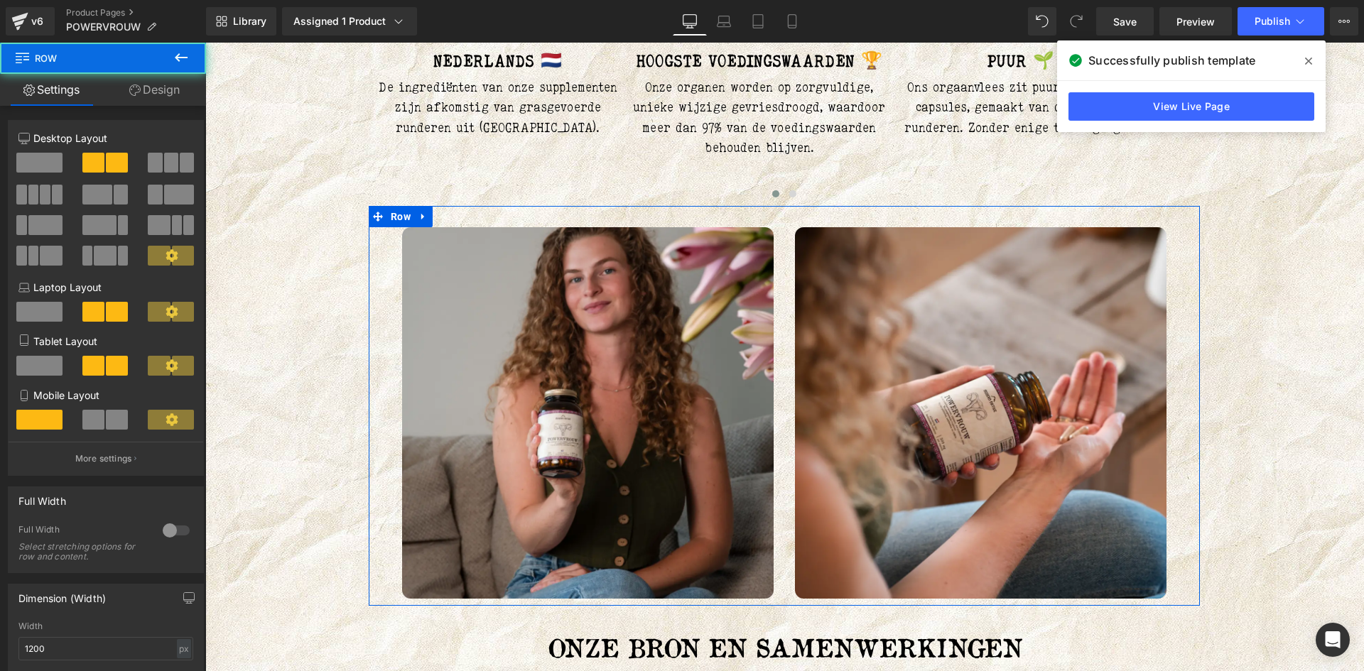
click at [144, 80] on link "Design" at bounding box center [154, 90] width 103 height 32
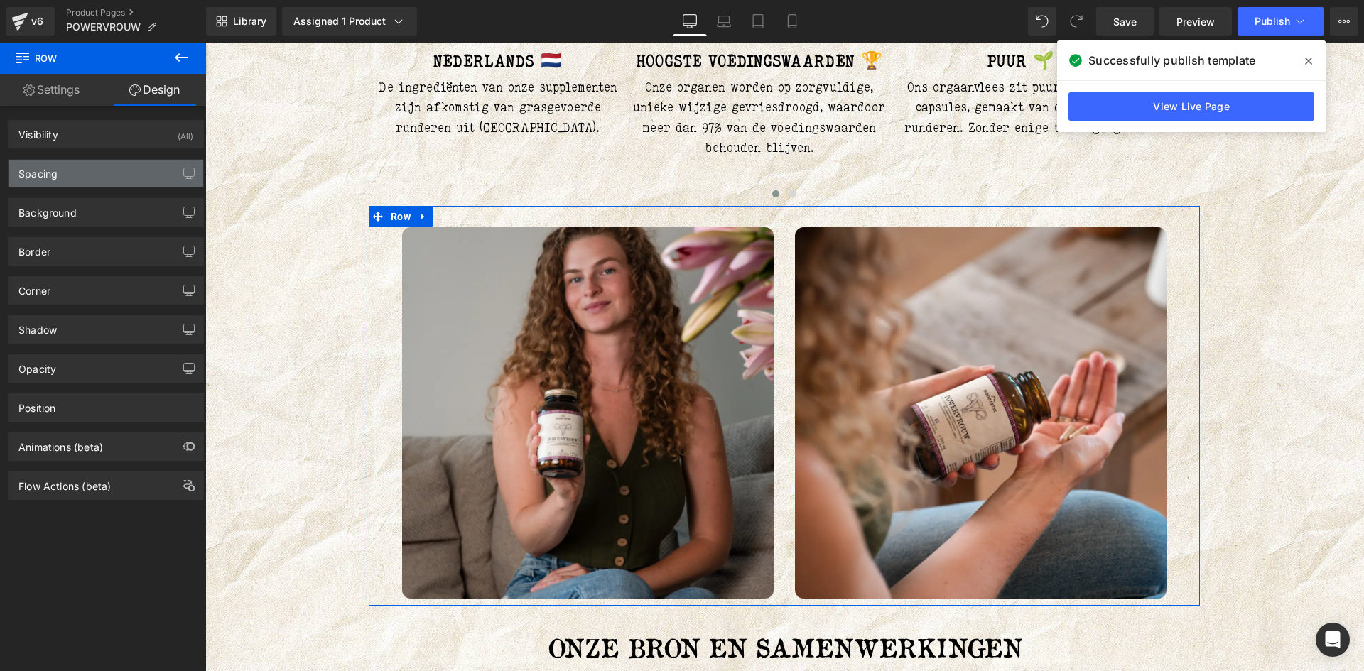
click at [92, 170] on div "Spacing" at bounding box center [106, 173] width 195 height 27
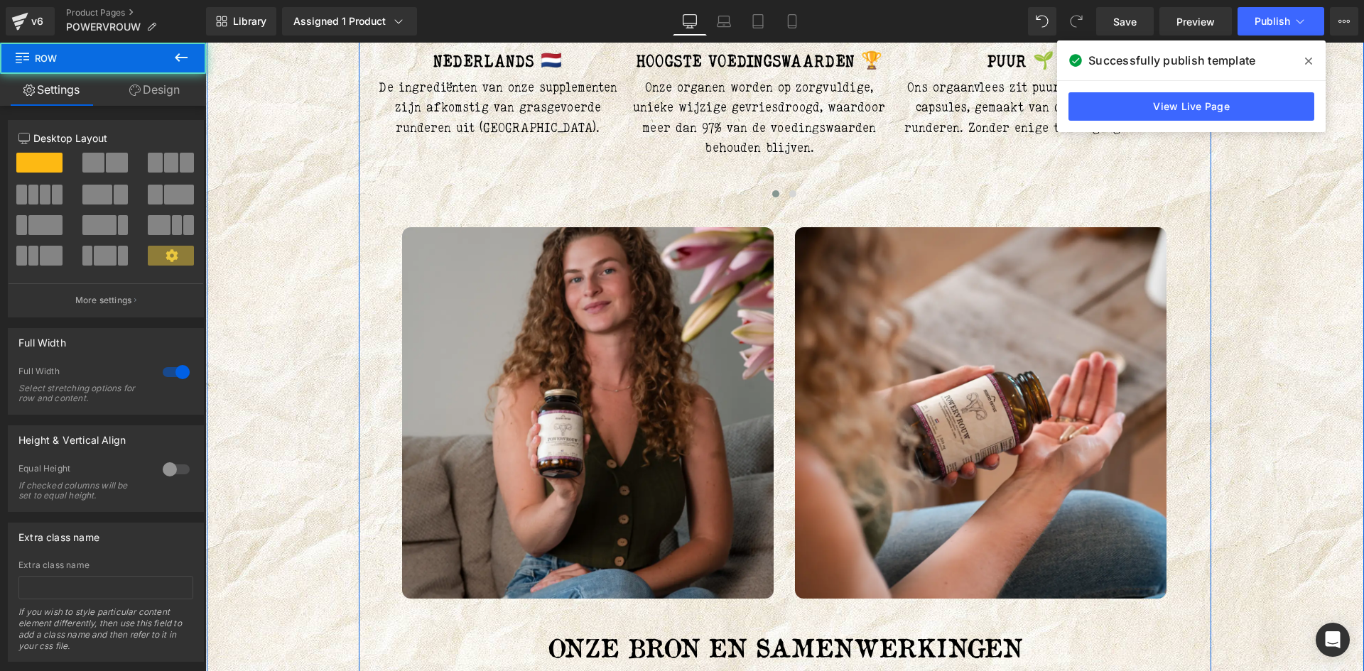
drag, startPoint x: 283, startPoint y: 238, endPoint x: 357, endPoint y: 249, distance: 74.0
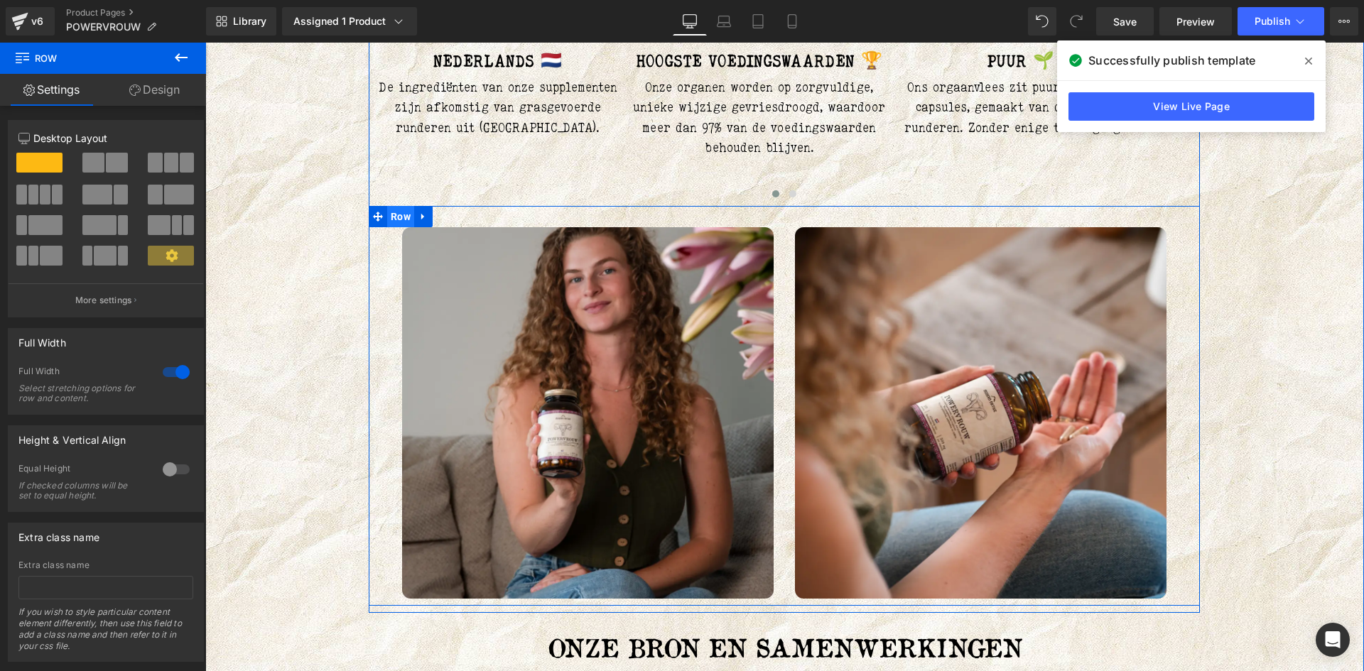
click at [389, 217] on span "Row" at bounding box center [400, 216] width 27 height 21
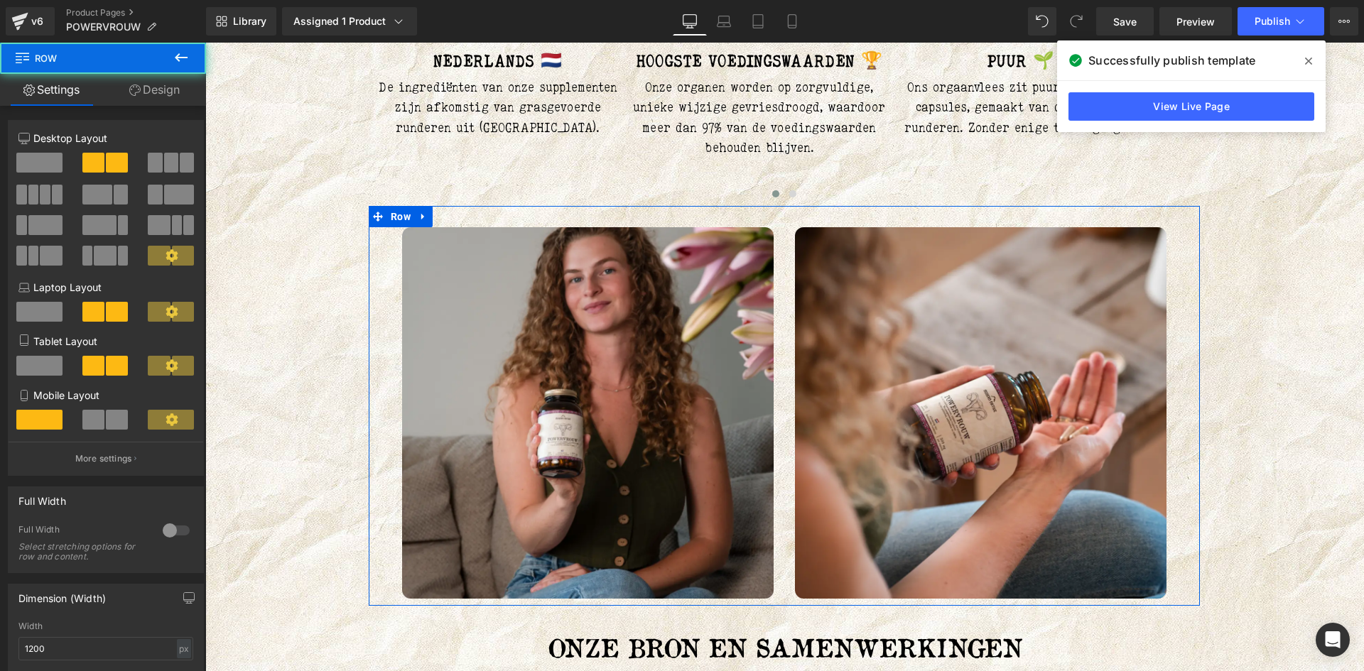
click at [185, 95] on link "Design" at bounding box center [154, 90] width 103 height 32
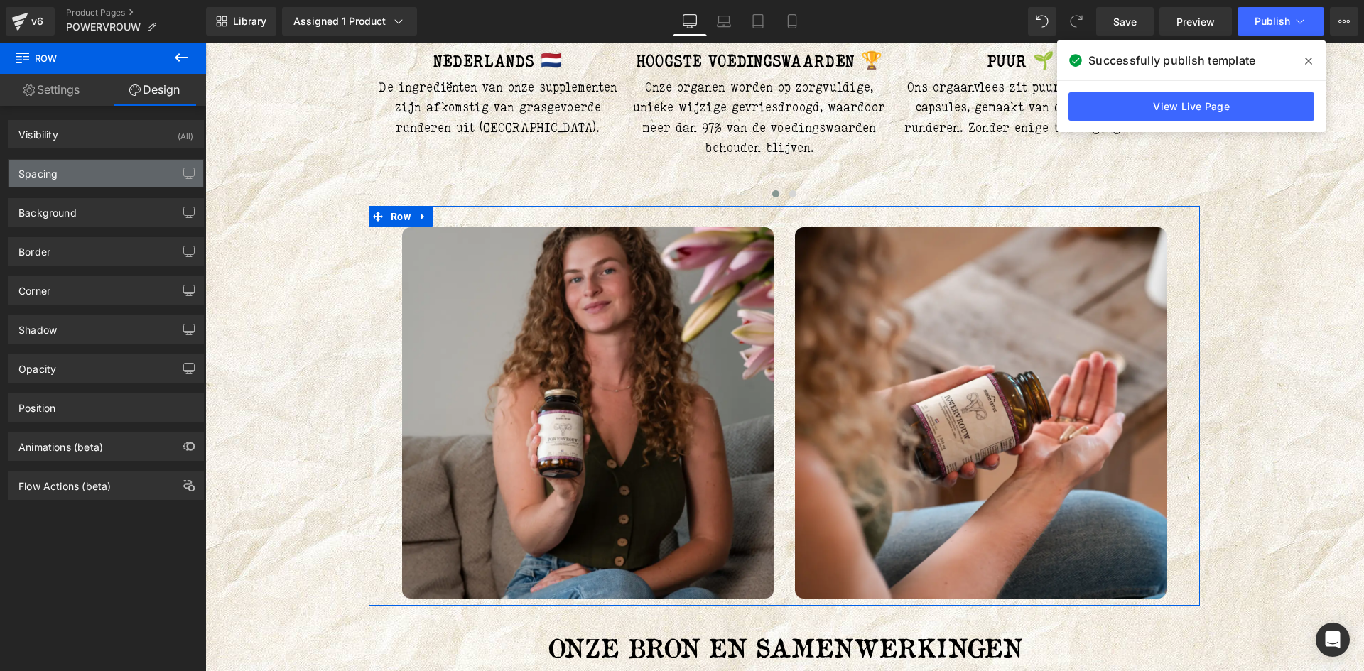
click at [92, 164] on div "Spacing" at bounding box center [106, 173] width 195 height 27
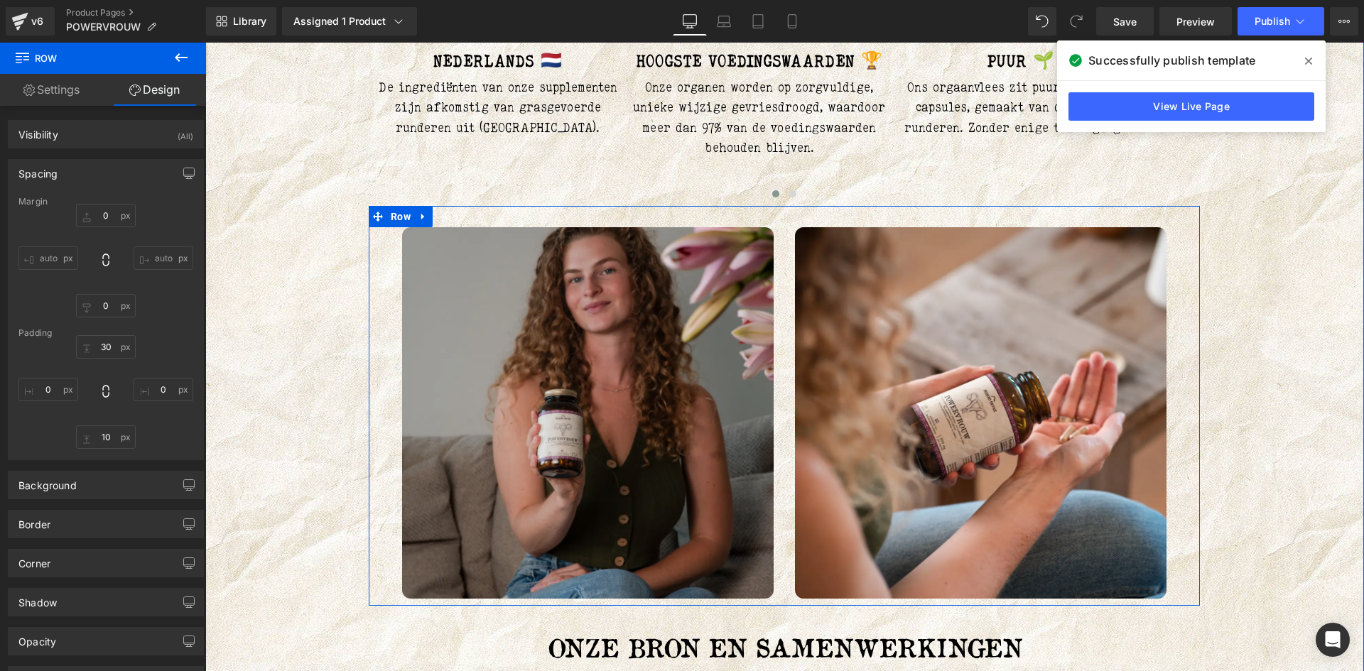
click at [621, 348] on img at bounding box center [588, 413] width 372 height 372
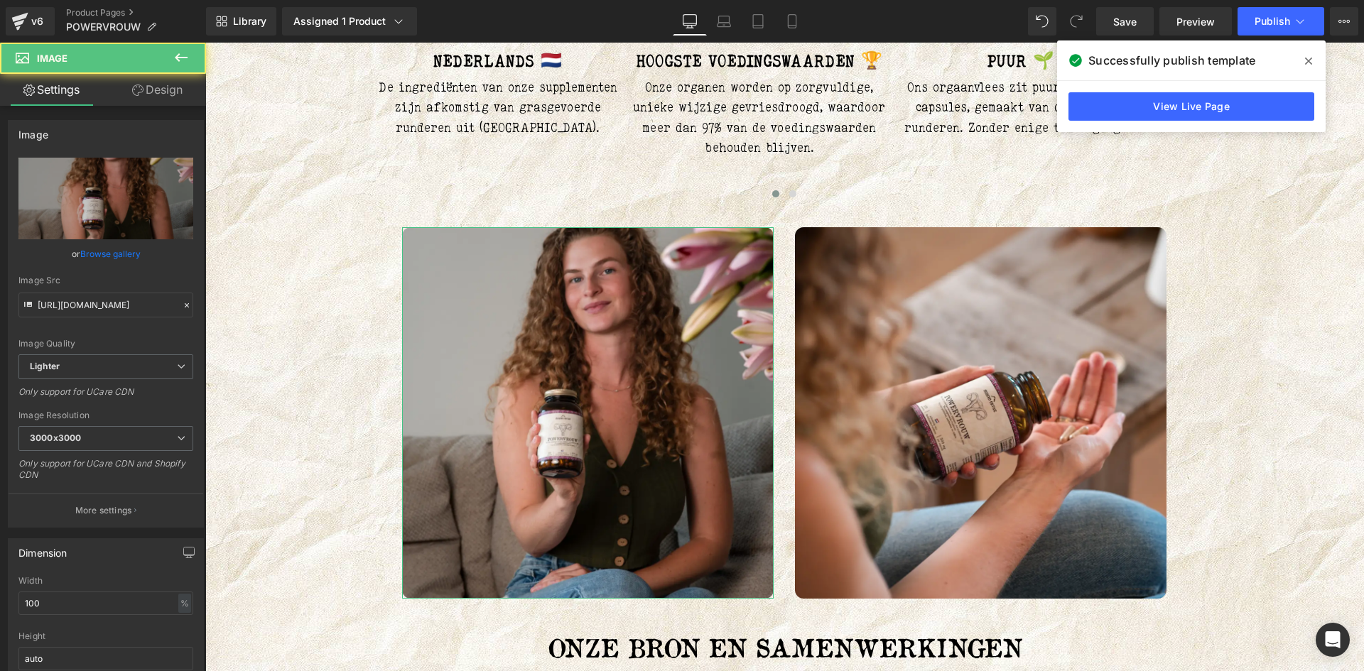
click at [153, 96] on link "Design" at bounding box center [157, 90] width 103 height 32
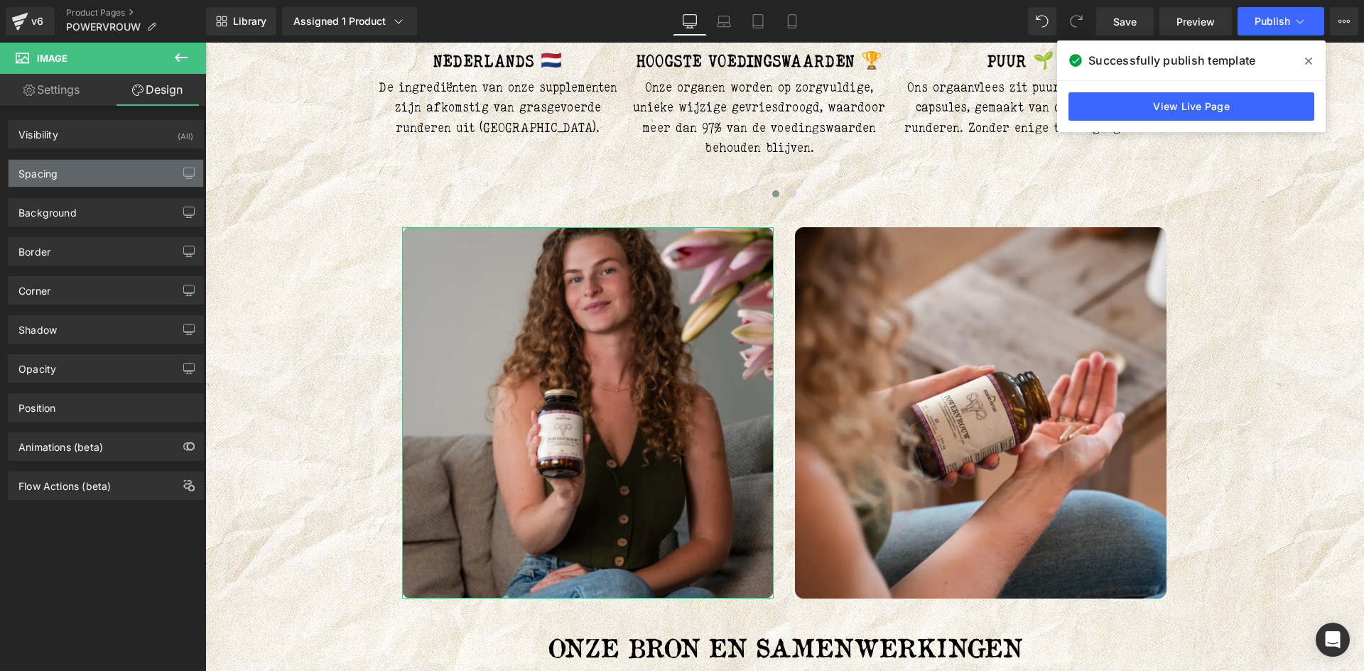
click at [123, 167] on div "Spacing" at bounding box center [106, 173] width 195 height 27
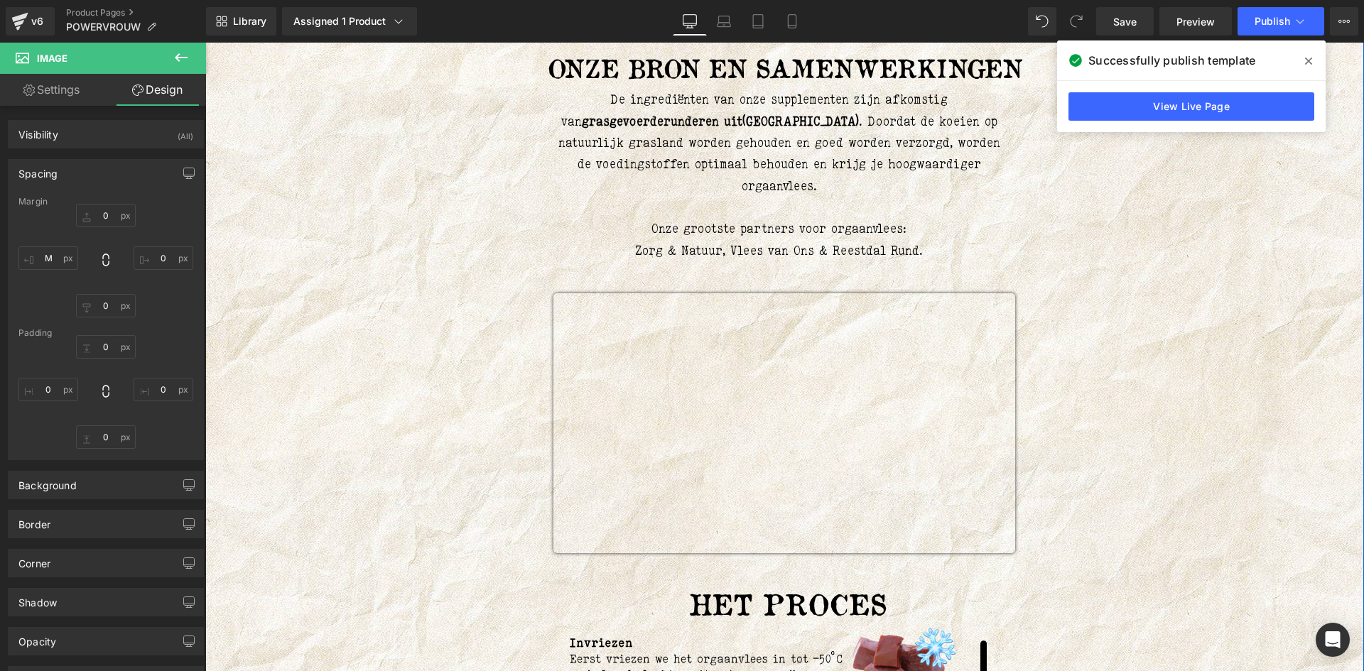
scroll to position [1634, 0]
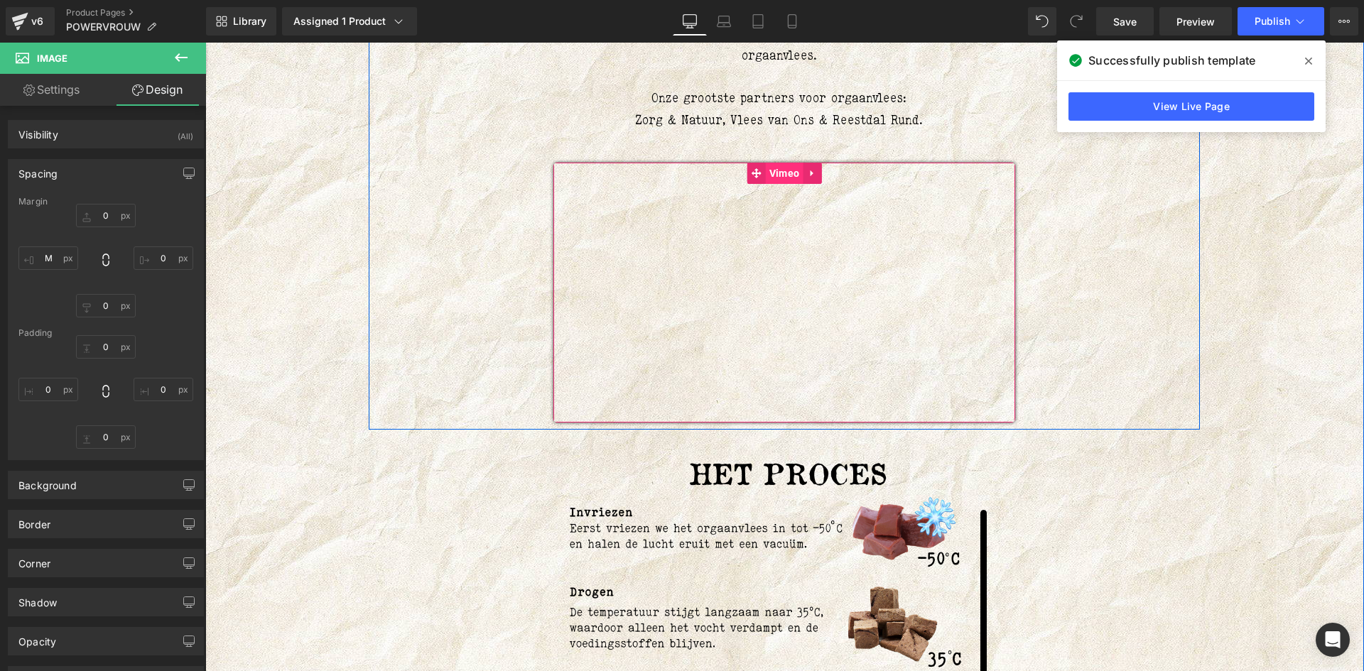
click at [769, 163] on link "Vimeo" at bounding box center [775, 173] width 56 height 21
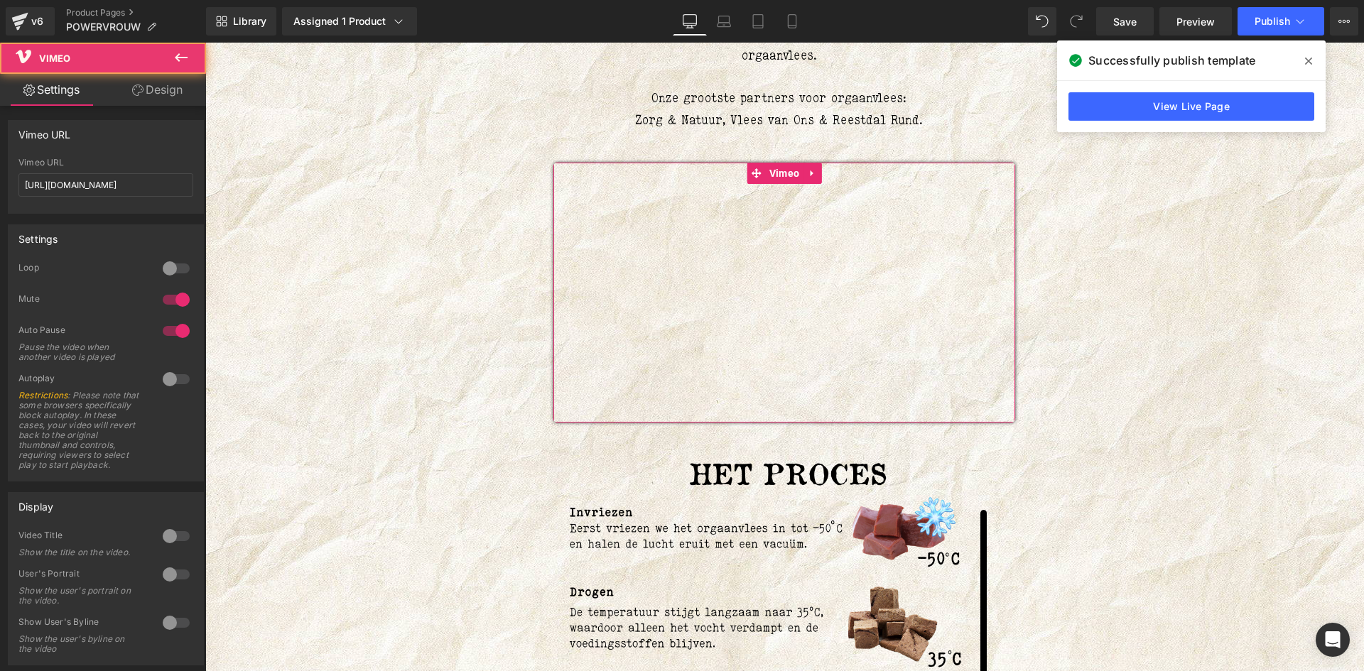
drag, startPoint x: 158, startPoint y: 80, endPoint x: 85, endPoint y: 195, distance: 135.8
click at [158, 80] on link "Design" at bounding box center [157, 90] width 103 height 32
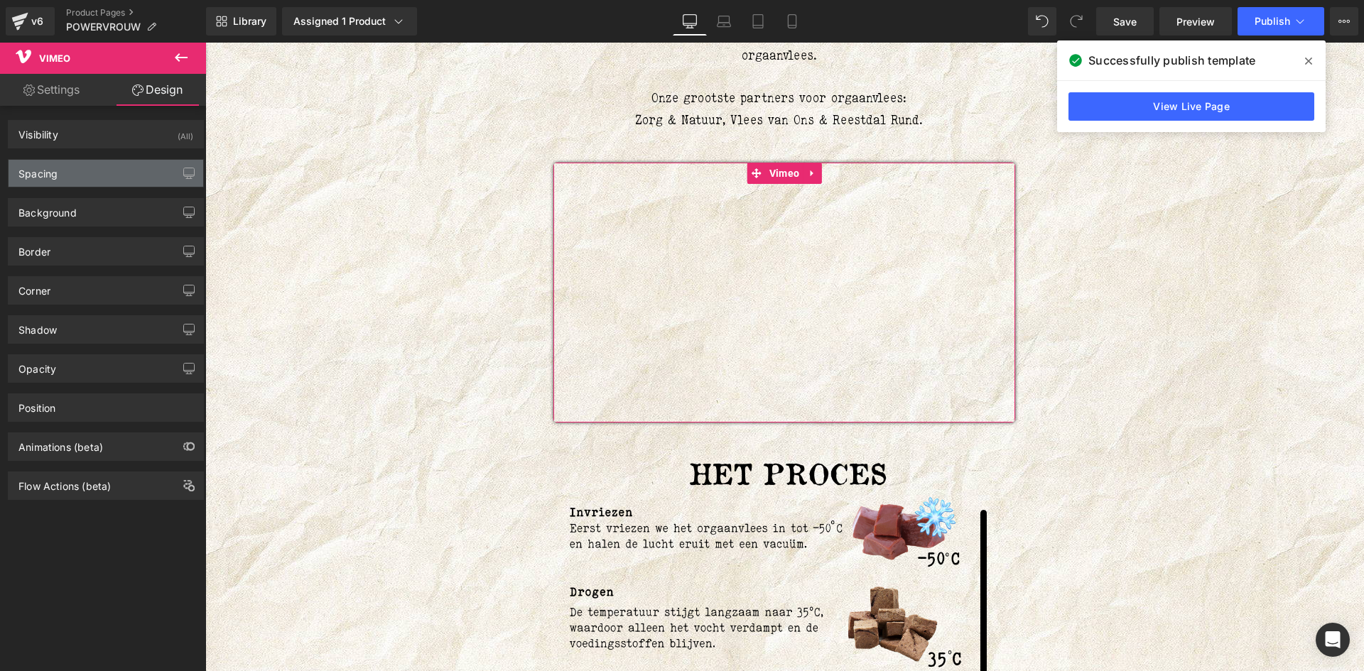
click at [88, 180] on div "Spacing" at bounding box center [106, 173] width 195 height 27
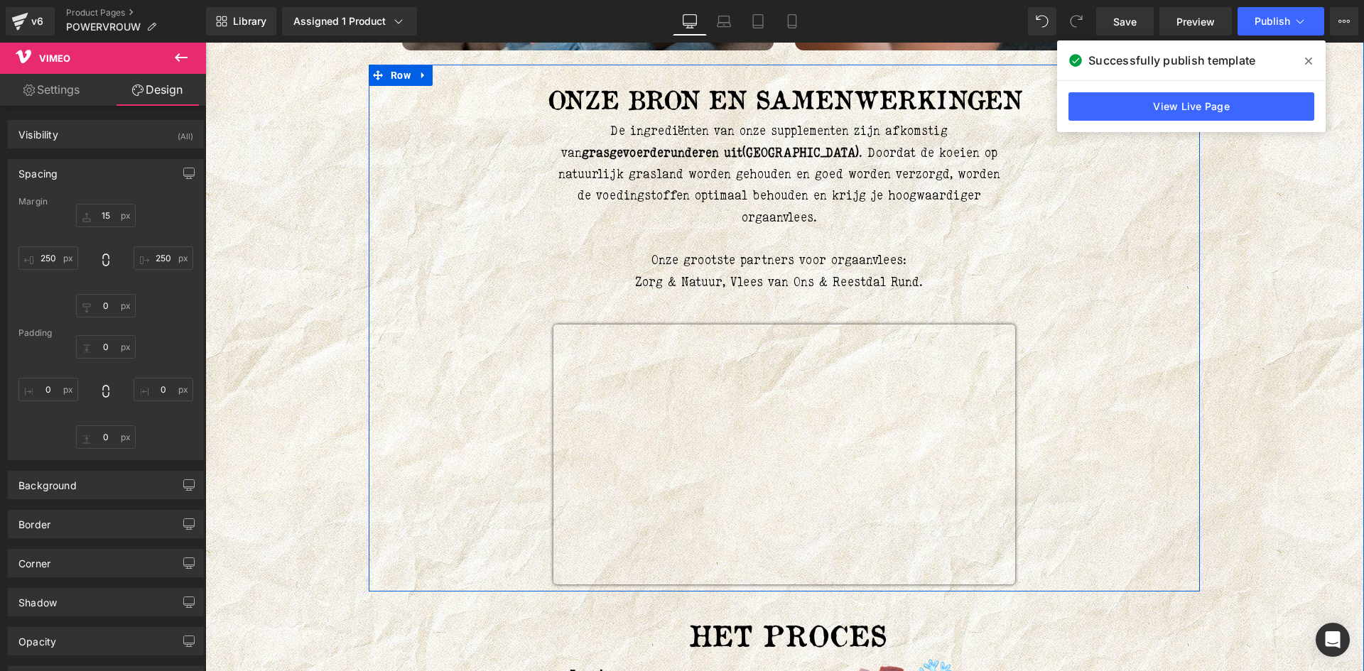
scroll to position [1421, 0]
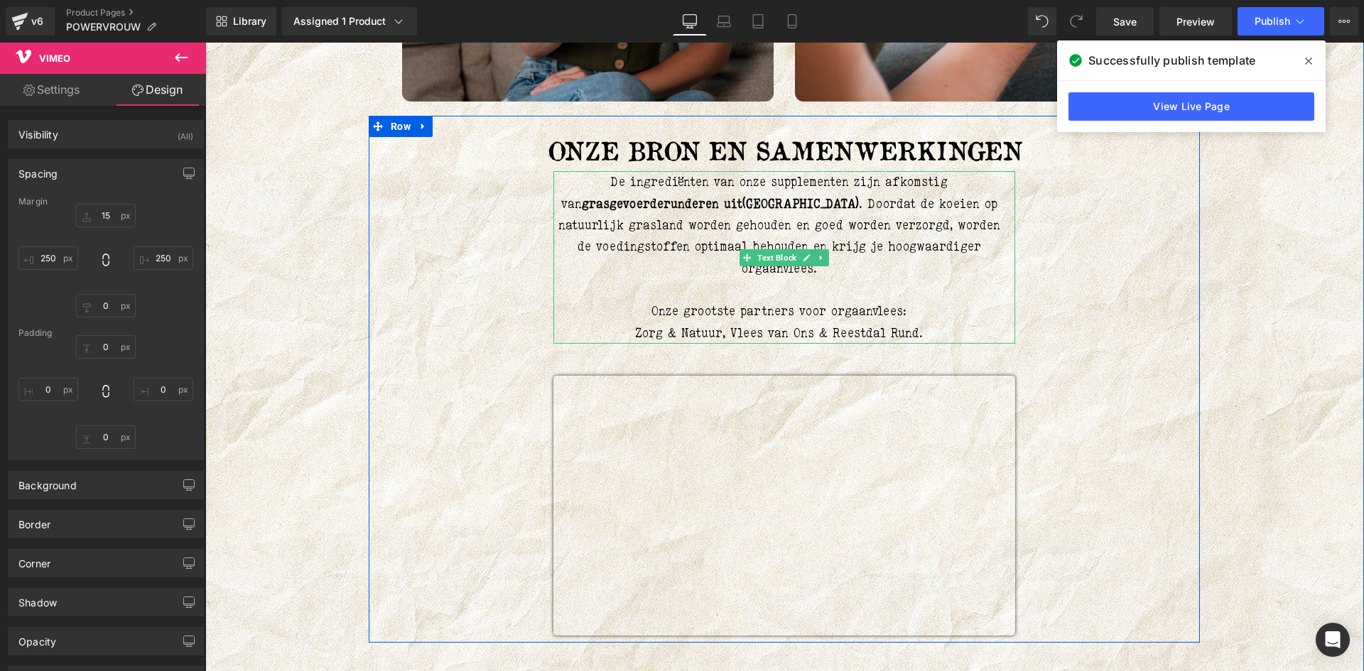
click at [789, 330] on p "Onze grootste partners voor orgaanvlees: Zorg & Natuur, Vlees van Ons & Reestda…" at bounding box center [778, 322] width 451 height 43
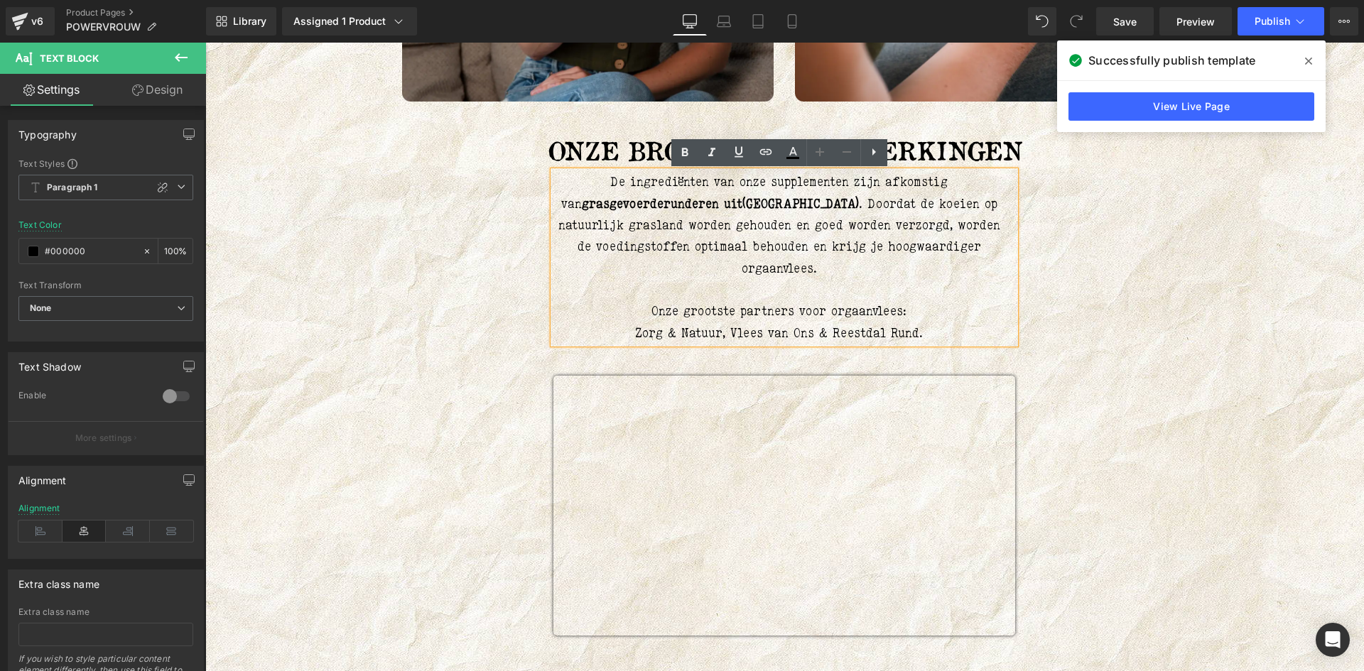
click at [1311, 316] on div "Liquid POWERVROUW (P) Title 90 of 180 capsules per pot / 500mg per capsule Text…" at bounding box center [785, 526] width 1138 height 3569
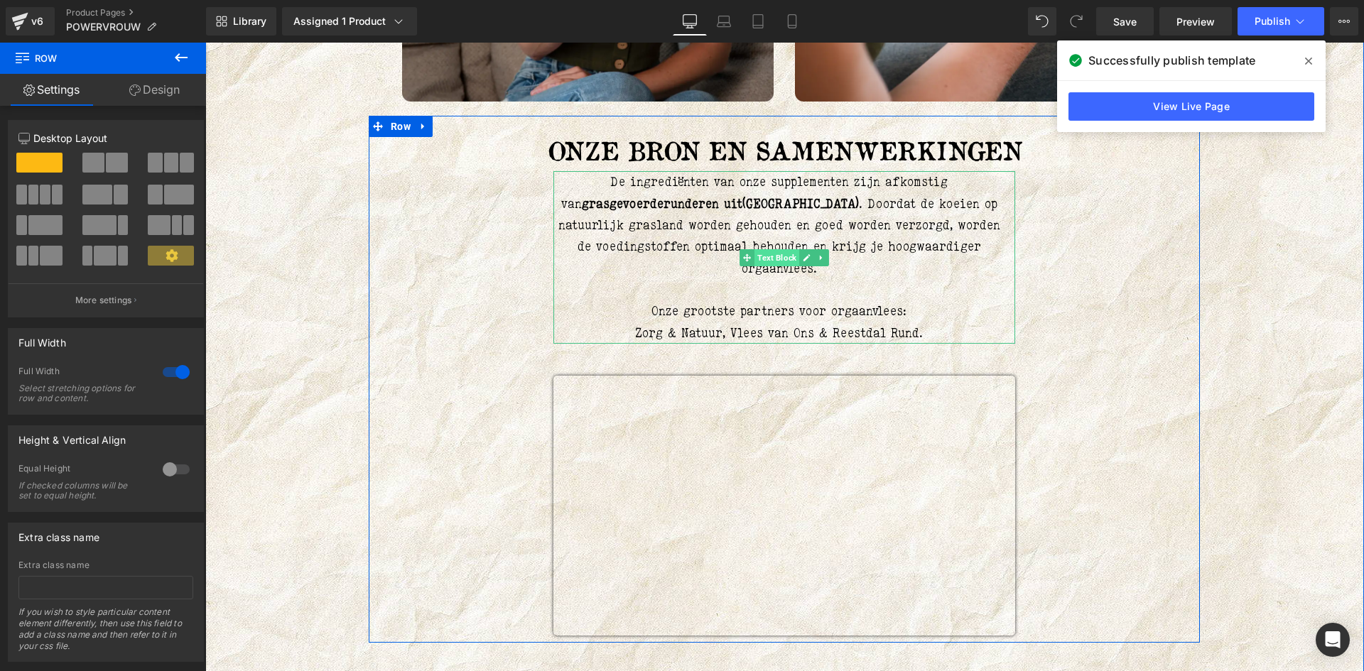
click at [777, 261] on span "Text Block" at bounding box center [777, 257] width 45 height 17
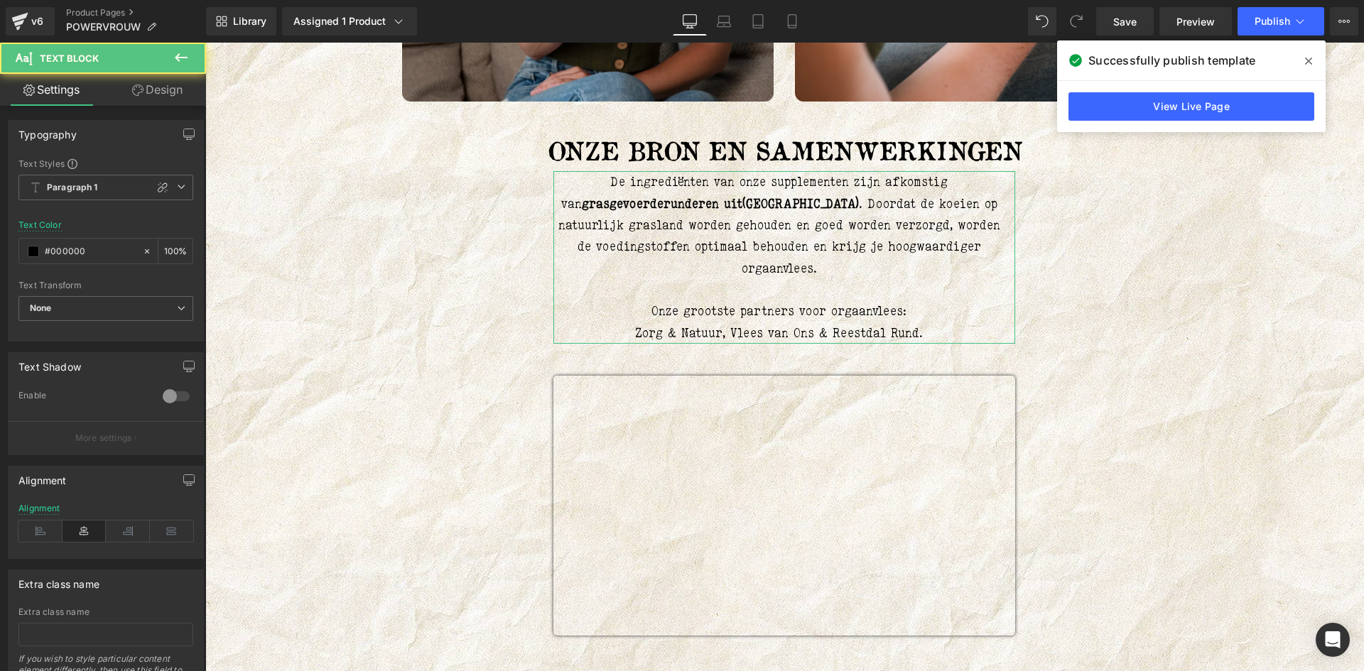
click at [175, 84] on link "Design" at bounding box center [157, 90] width 103 height 32
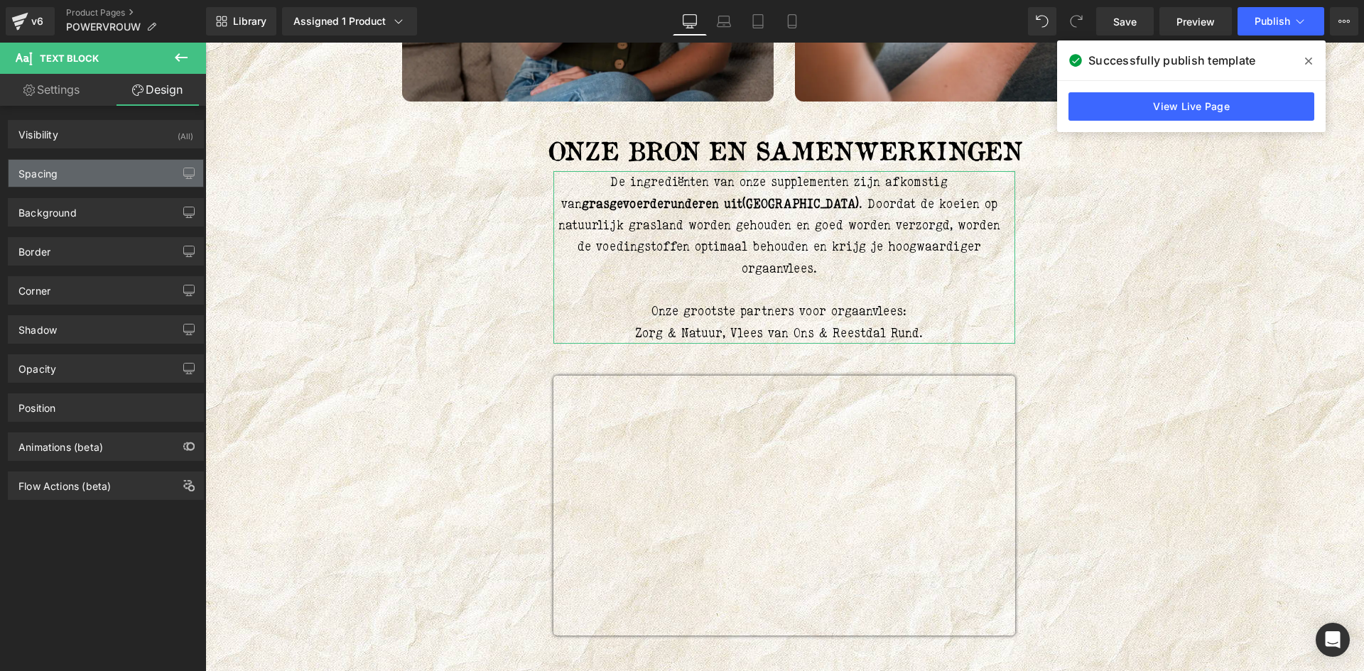
click at [104, 171] on div "Spacing" at bounding box center [106, 173] width 195 height 27
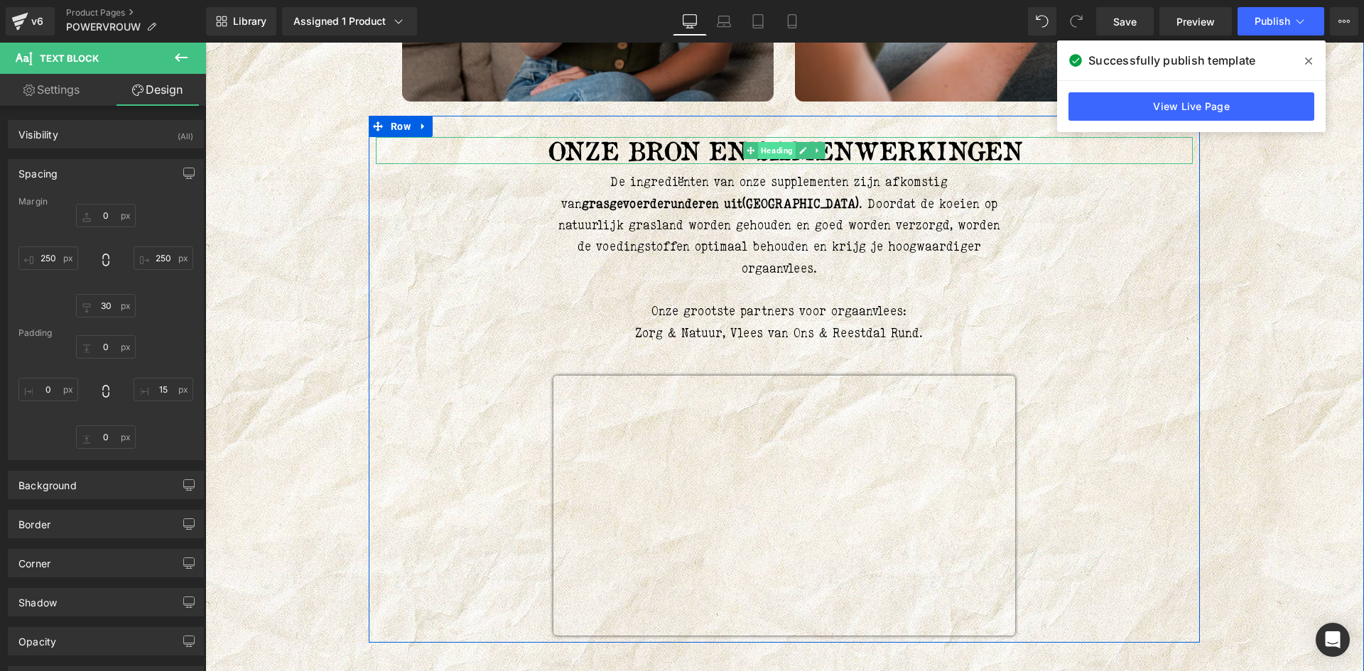
click at [760, 151] on span "Heading" at bounding box center [777, 150] width 38 height 17
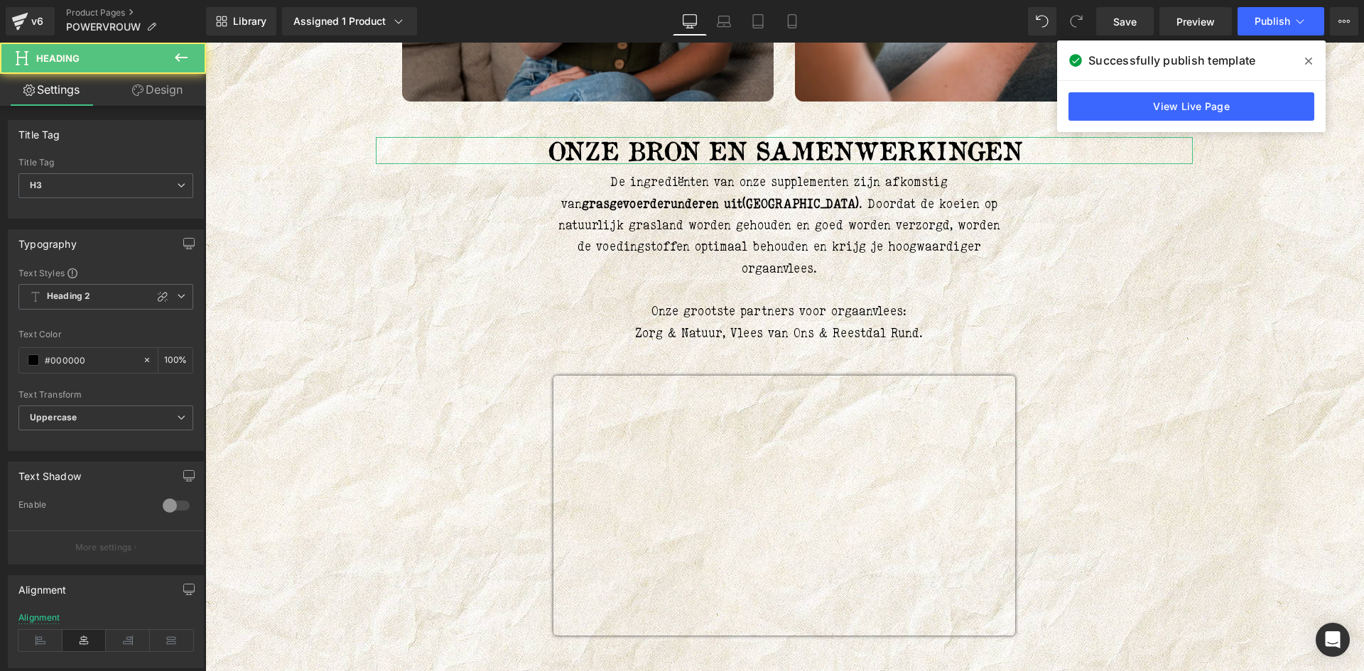
click at [162, 76] on link "Design" at bounding box center [157, 90] width 103 height 32
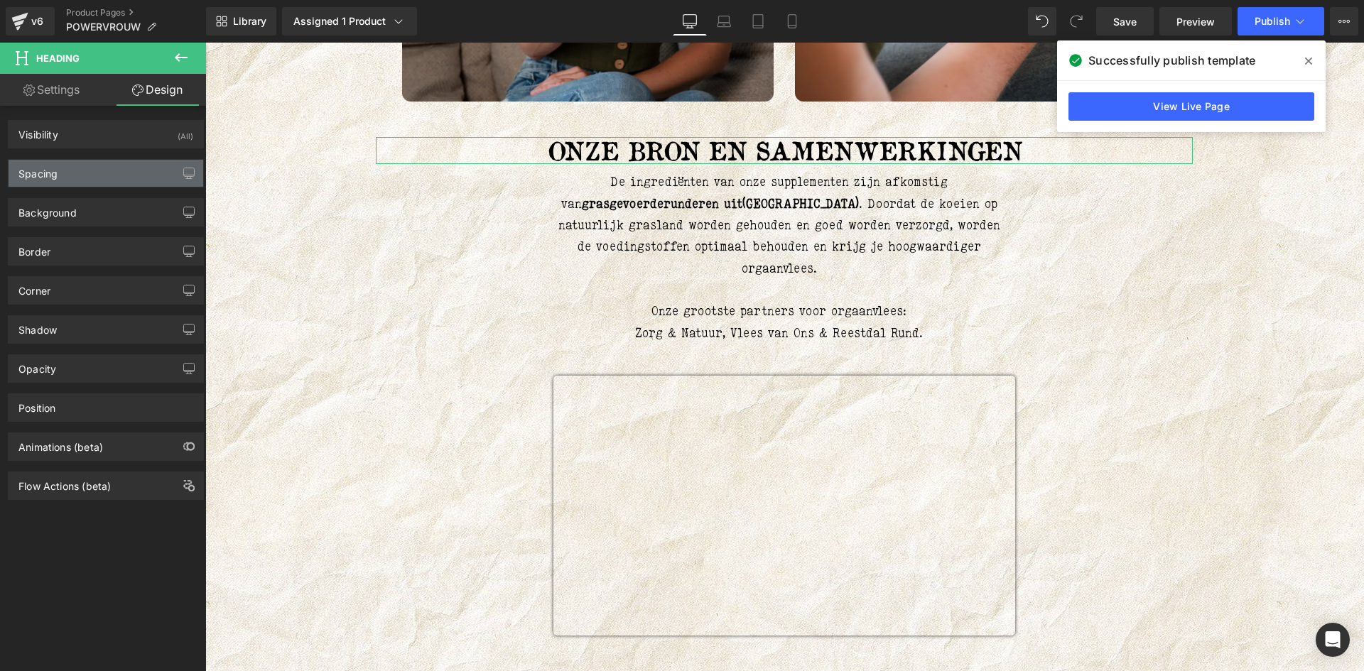
click at [114, 180] on div "Spacing" at bounding box center [106, 173] width 195 height 27
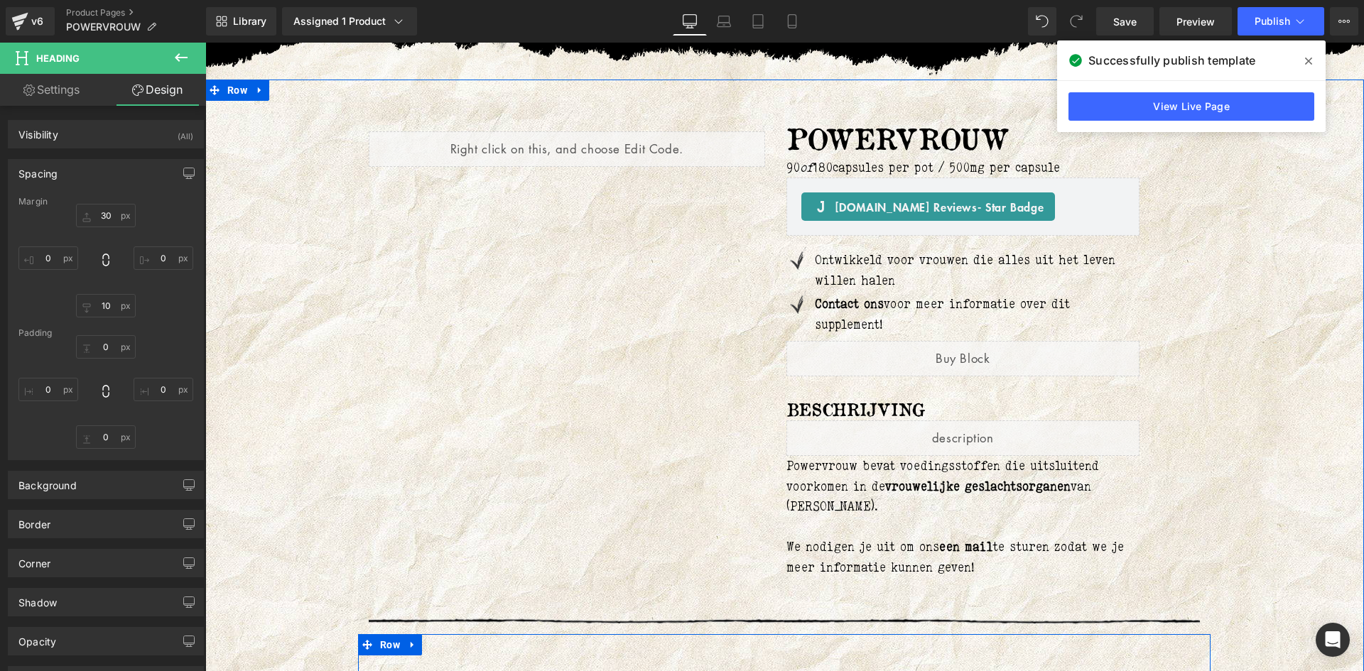
scroll to position [0, 0]
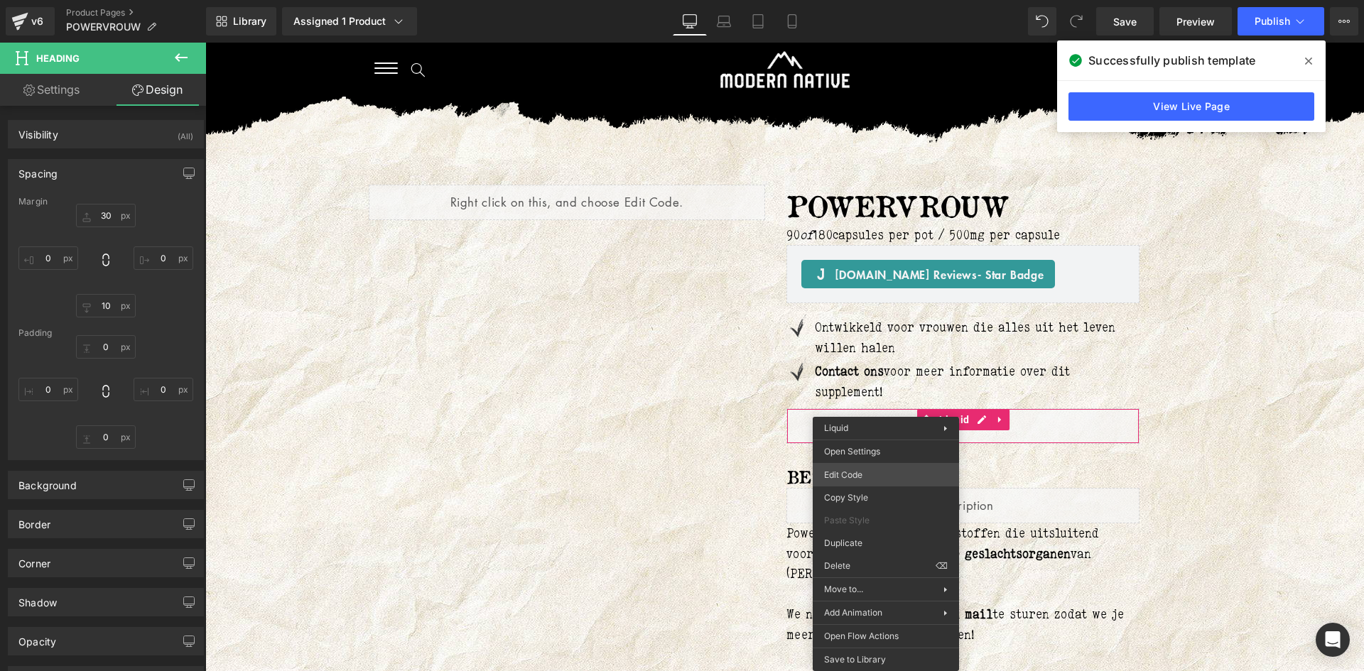
click at [873, 0] on div "Heading You are previewing how the will restyle your page. You can not edit Ele…" at bounding box center [682, 0] width 1364 height 0
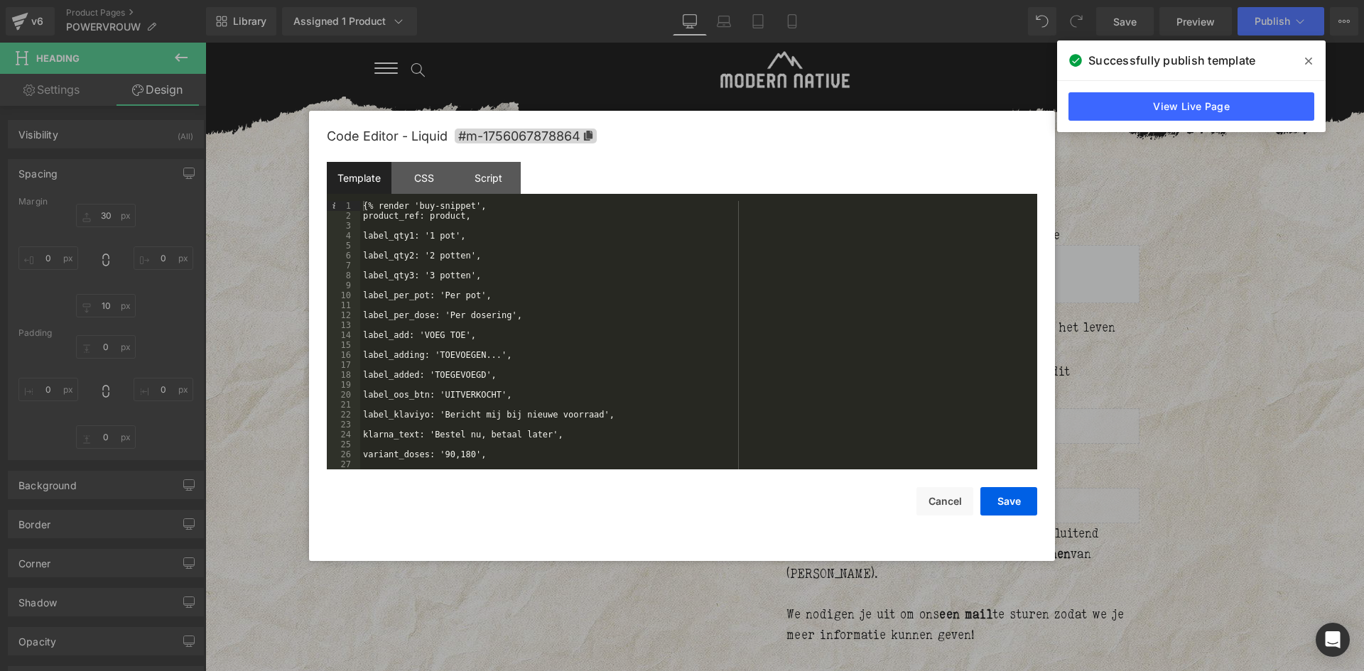
scroll to position [60, 0]
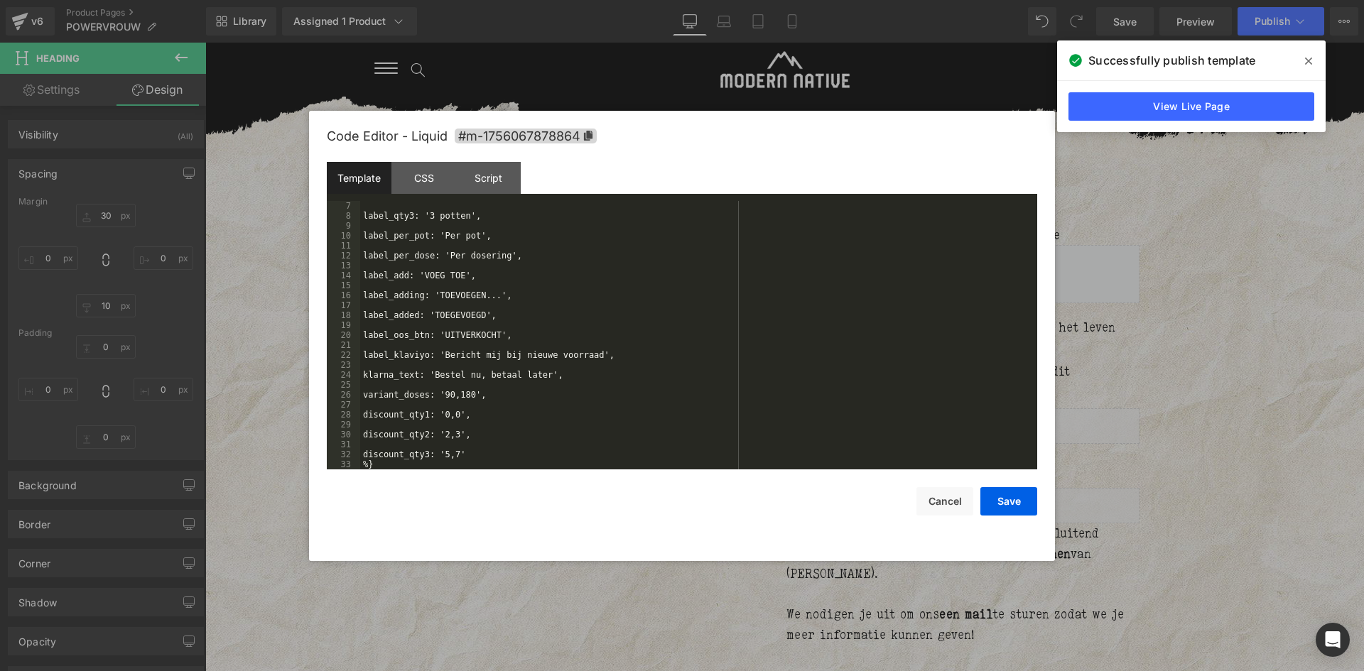
click at [442, 394] on div "label_qty3: '3 potten', label_per_pot: 'Per pot', label_per_dose: 'Per dosering…" at bounding box center [695, 345] width 671 height 288
click at [438, 463] on div "label_qty3: '3 potten', label_per_pot: 'Per pot', label_per_dose: 'Per dosering…" at bounding box center [695, 345] width 671 height 288
click at [435, 458] on div "label_qty3: '3 potten', label_per_pot: 'Per pot', label_per_dose: 'Per dosering…" at bounding box center [695, 345] width 671 height 288
click at [436, 458] on div "label_qty3: '3 potten', label_per_pot: 'Per pot', label_per_dose: 'Per dosering…" at bounding box center [695, 345] width 671 height 288
click at [1018, 498] on button "Save" at bounding box center [1009, 501] width 57 height 28
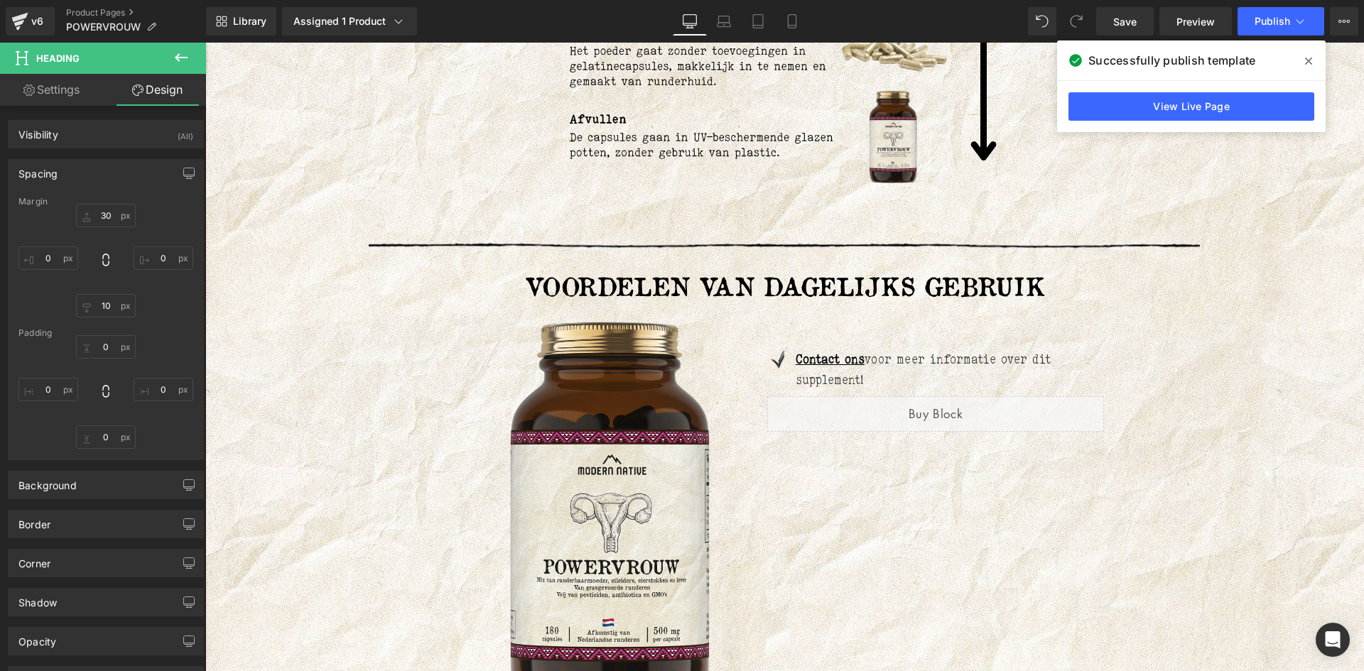
scroll to position [2345, 0]
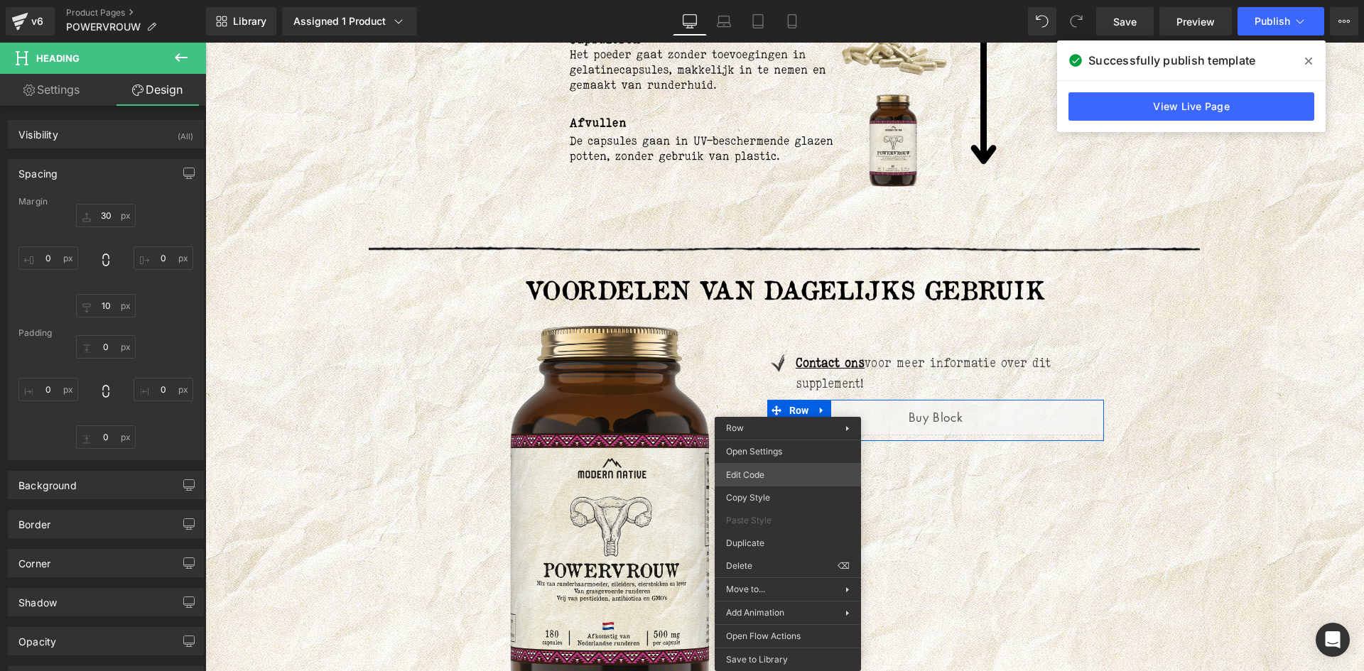
click at [782, 0] on div "Heading You are previewing how the will restyle your page. You can not edit Ele…" at bounding box center [682, 0] width 1364 height 0
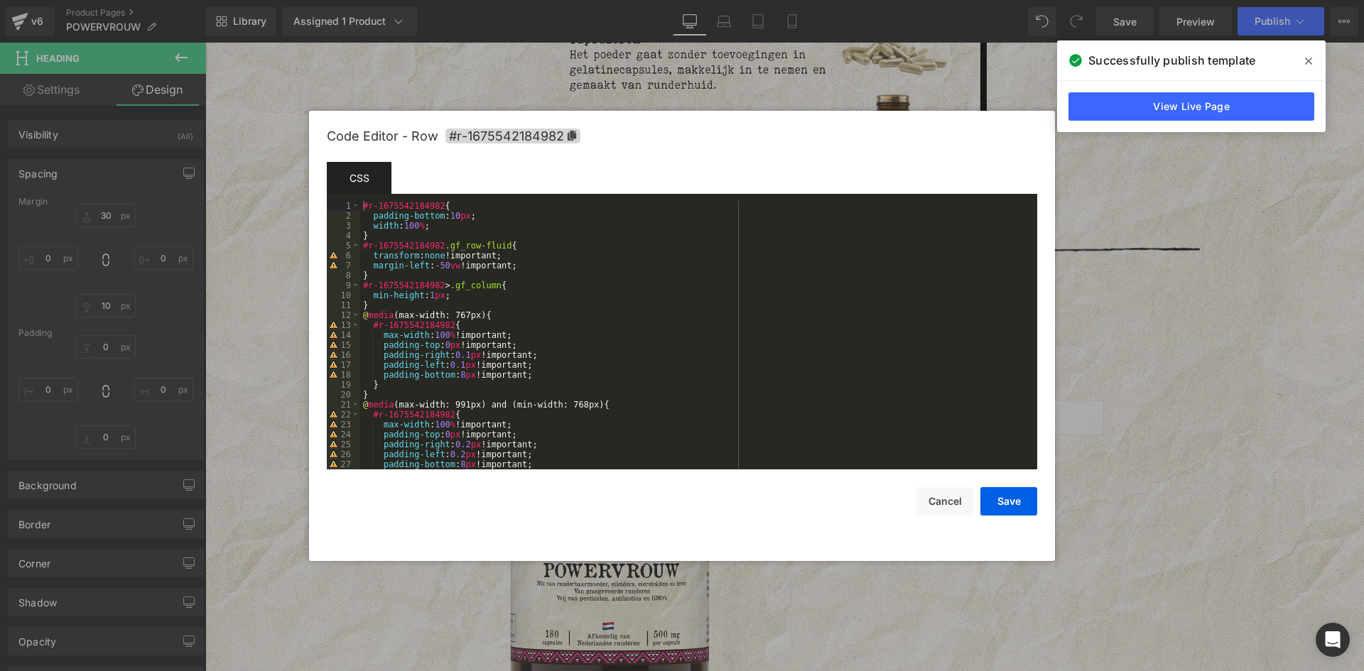
click at [1173, 417] on div at bounding box center [682, 335] width 1364 height 671
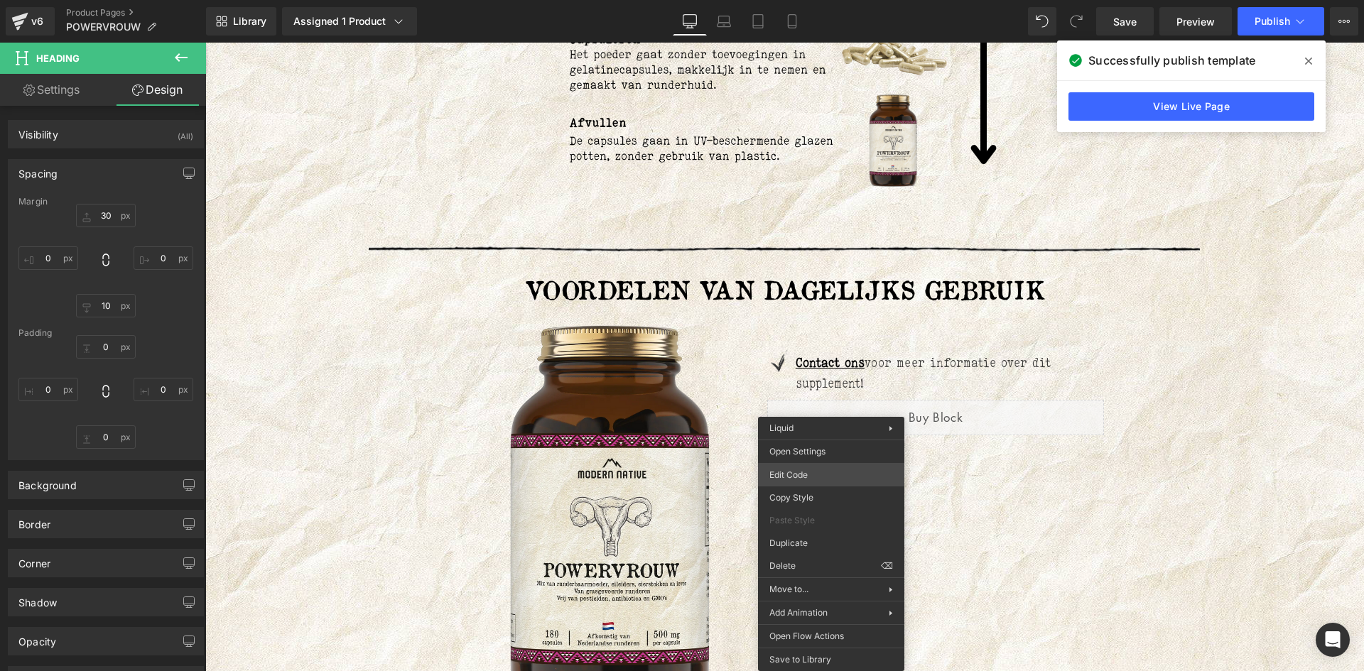
click at [813, 0] on div "Heading You are previewing how the will restyle your page. You can not edit Ele…" at bounding box center [682, 0] width 1364 height 0
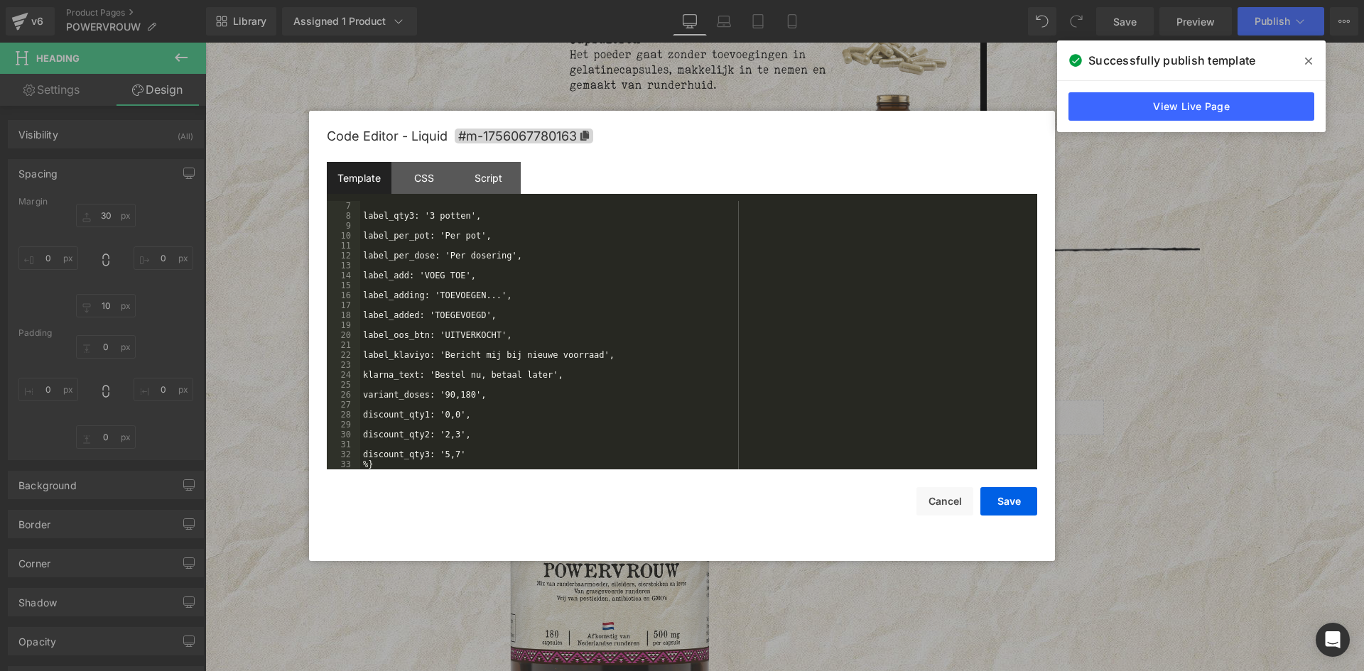
scroll to position [60, 0]
click at [442, 391] on div "label_qty3: '3 potten', label_per_pot: 'Per pot', label_per_dose: 'Per dosering…" at bounding box center [695, 345] width 671 height 288
click at [441, 394] on div "label_qty3: '3 potten', label_per_pot: 'Per pot', label_per_dose: 'Per dosering…" at bounding box center [695, 345] width 671 height 288
click at [1003, 501] on button "Save" at bounding box center [1009, 501] width 57 height 28
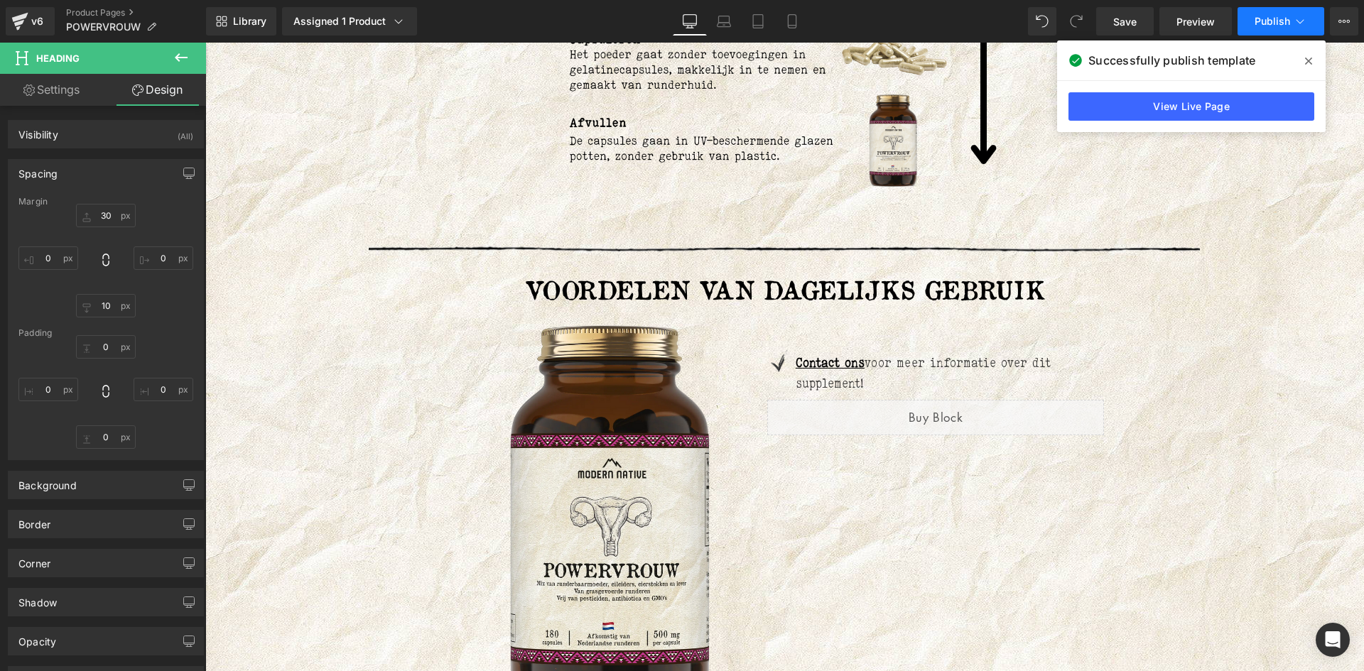
click at [1300, 16] on icon at bounding box center [1300, 21] width 14 height 14
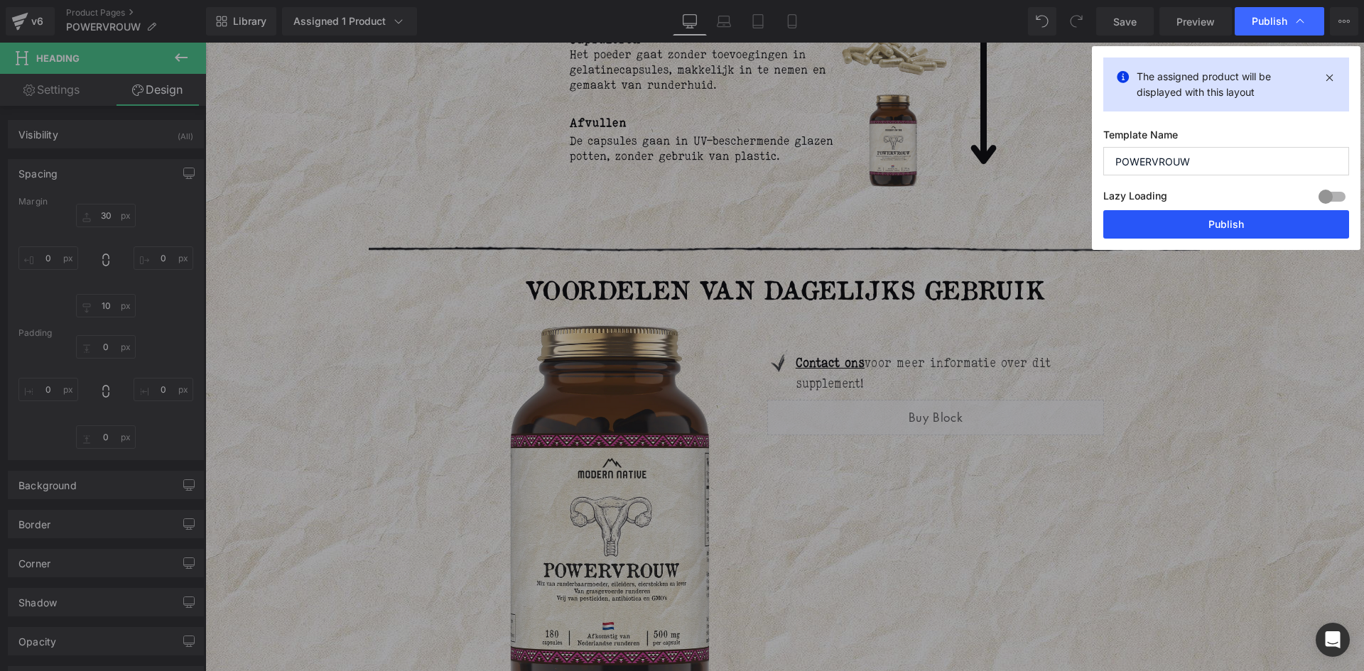
click at [1244, 226] on button "Publish" at bounding box center [1226, 224] width 246 height 28
